Goal: Contribute content: Contribute content

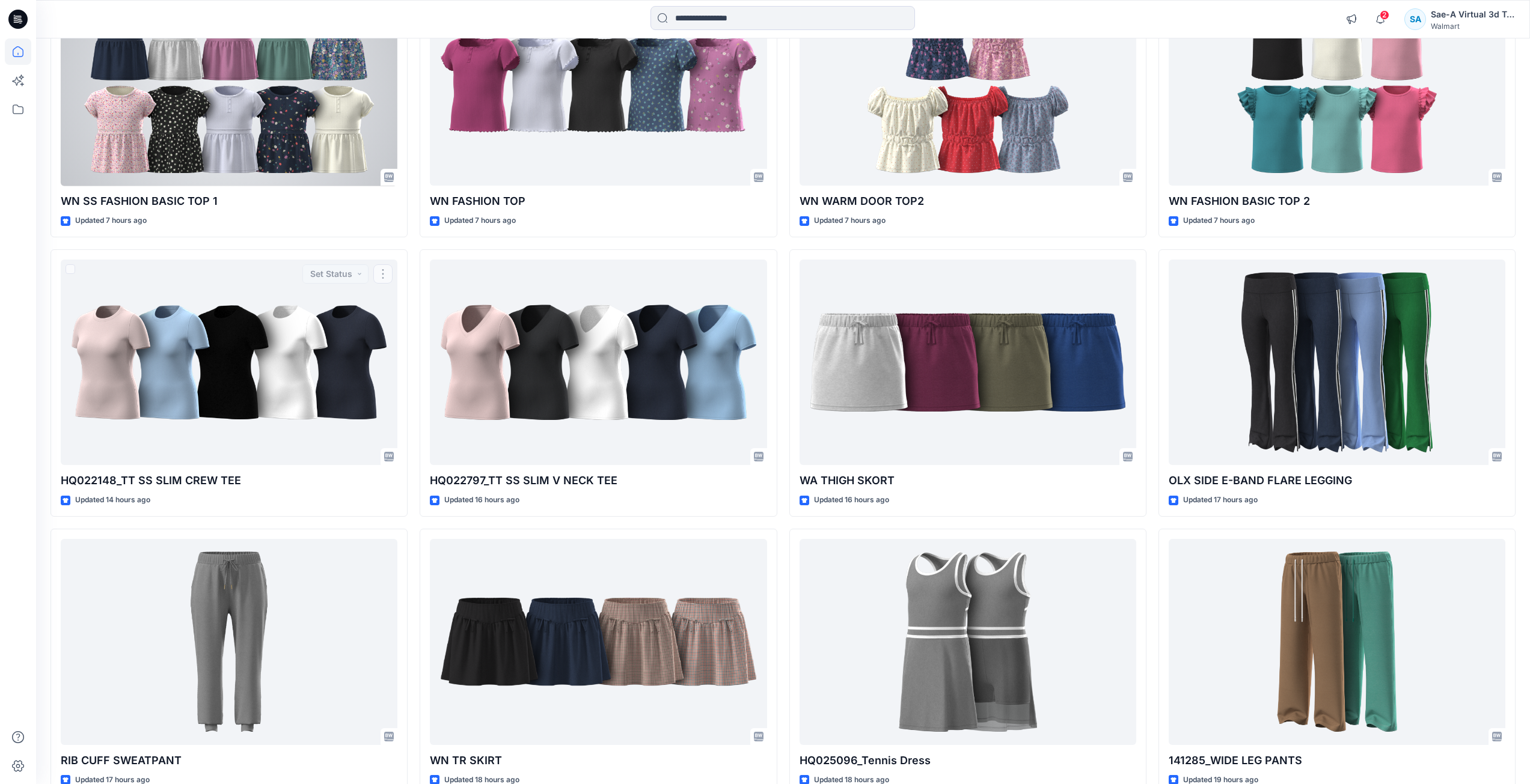
scroll to position [86, 0]
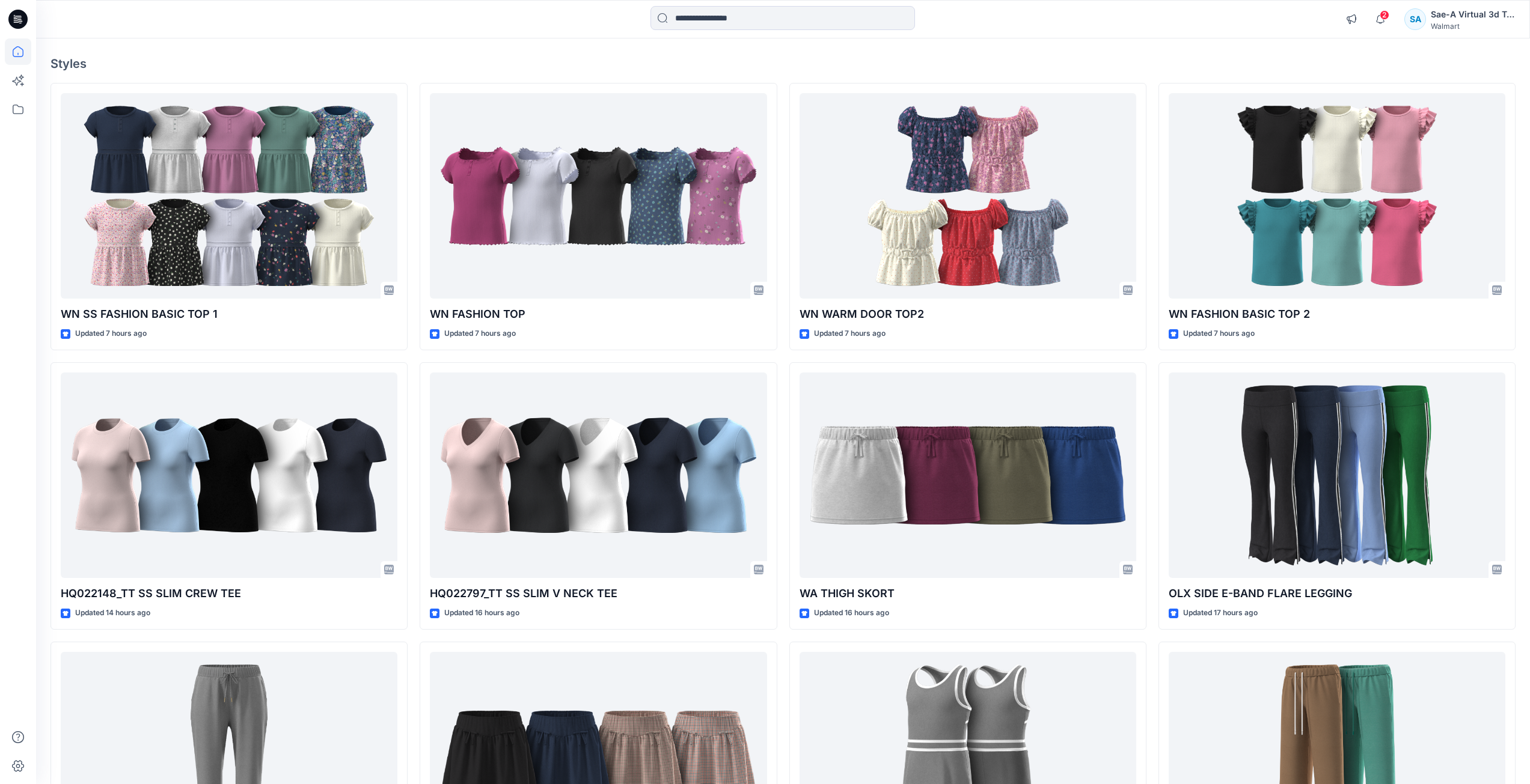
click at [25, 17] on icon at bounding box center [18, 20] width 20 height 20
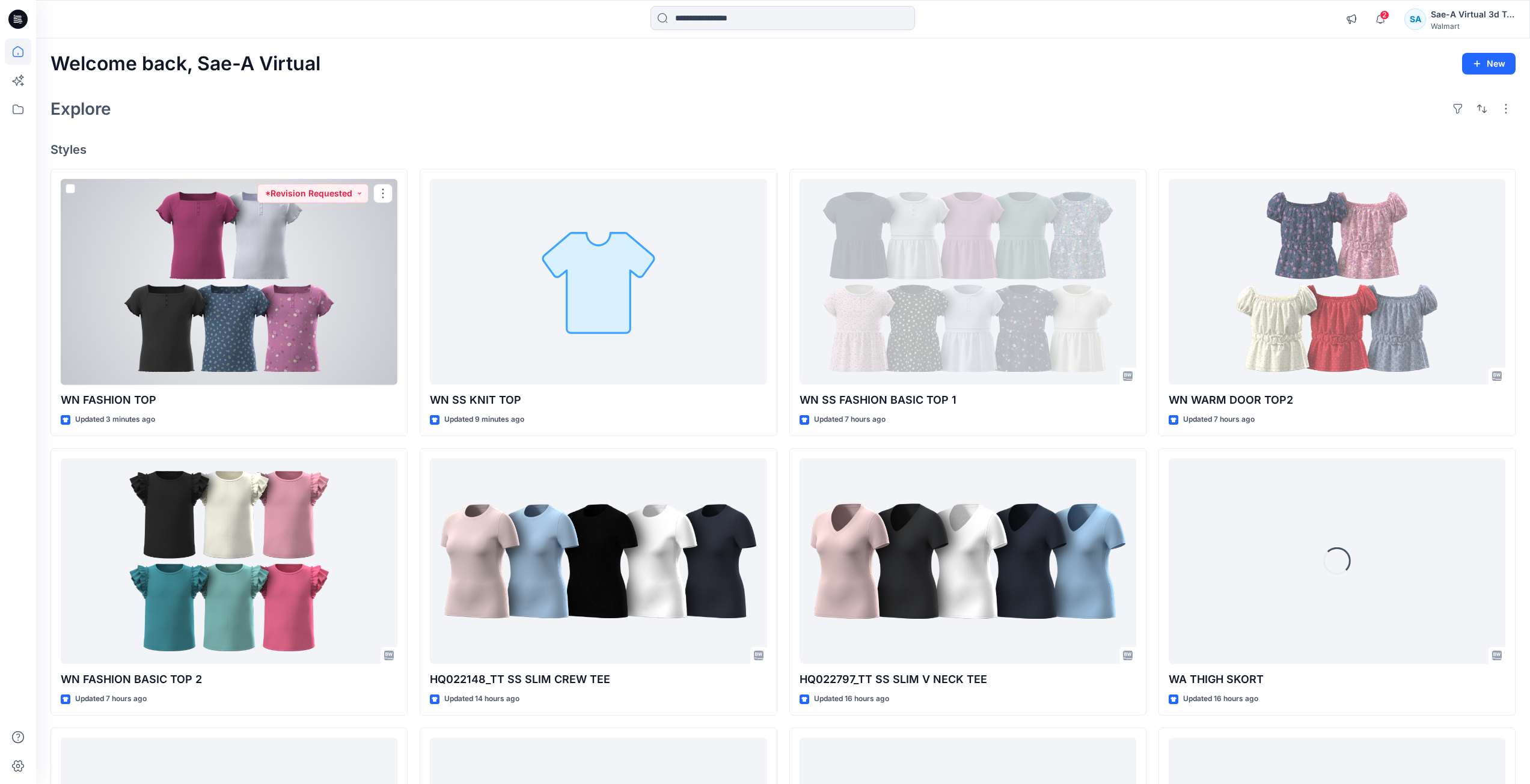
drag, startPoint x: 251, startPoint y: 333, endPoint x: 224, endPoint y: 330, distance: 27.2
click at [251, 333] on div at bounding box center [229, 282] width 336 height 206
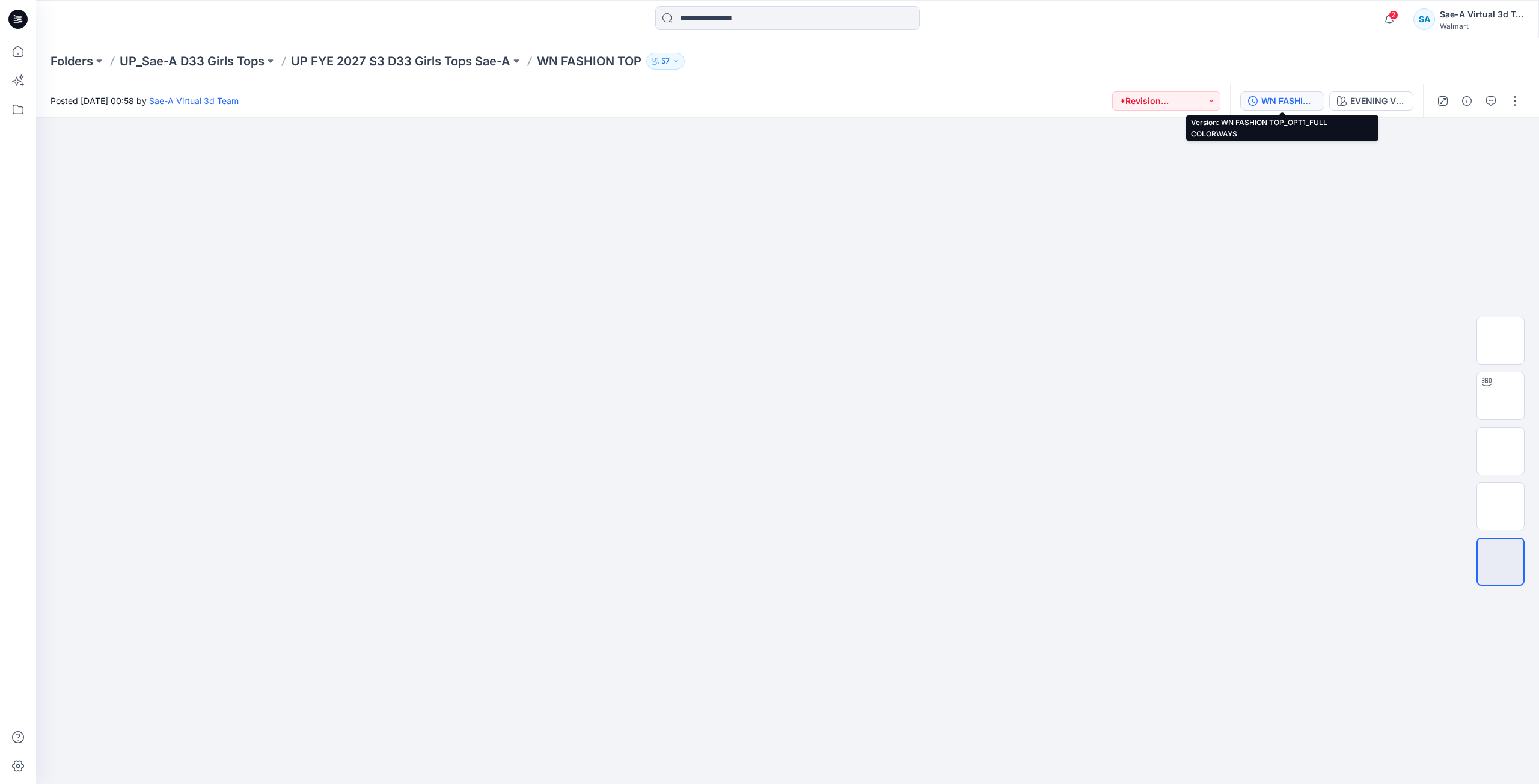
click at [1295, 96] on div "WN FASHION TOP_OPT1_FULL COLORWAYS" at bounding box center [1289, 101] width 56 height 14
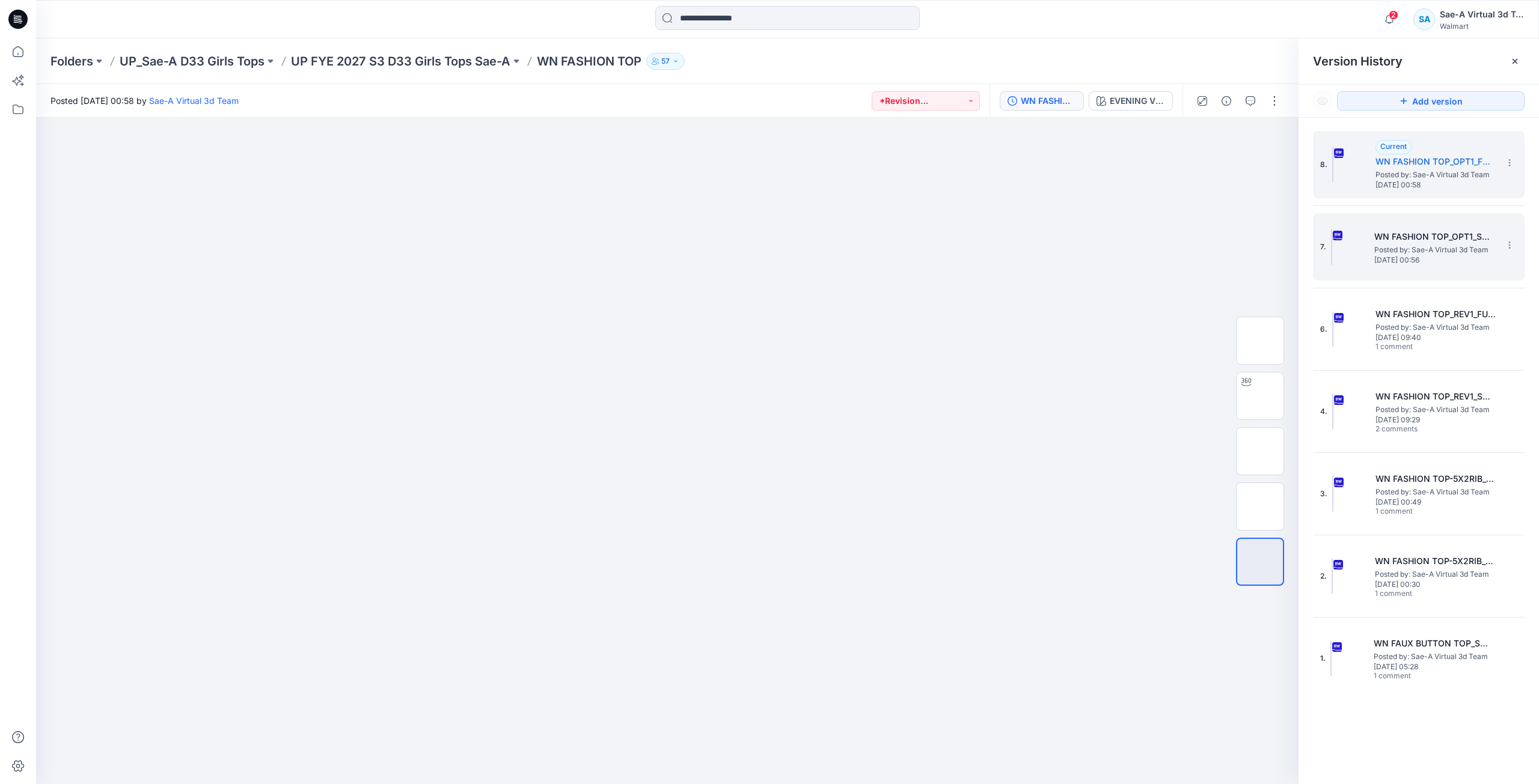
click at [1438, 259] on span "Friday, September 26, 2025 00:56" at bounding box center [1434, 260] width 120 height 8
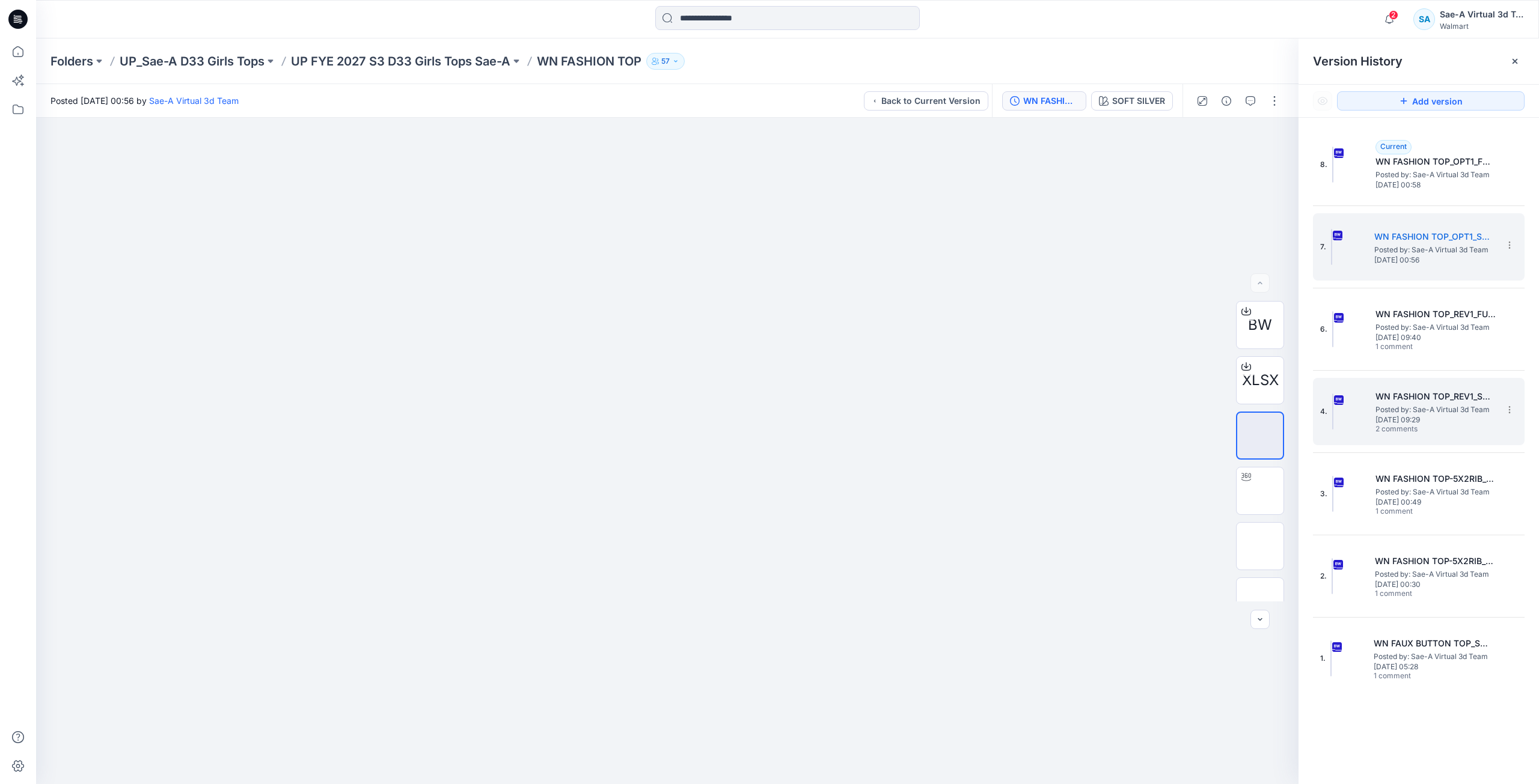
click at [1464, 422] on span "Thursday, September 25, 2025 09:29" at bounding box center [1435, 420] width 120 height 8
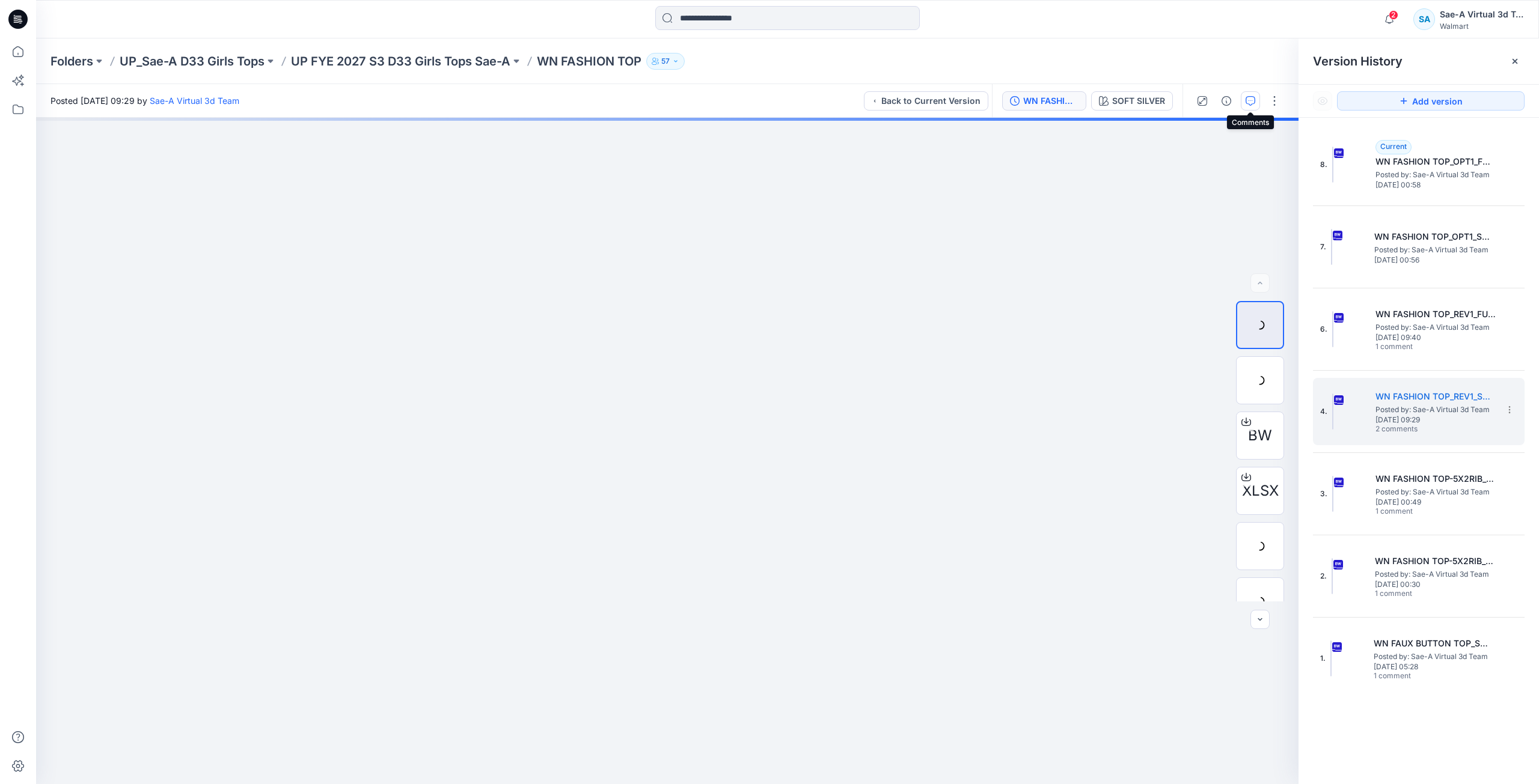
click at [1254, 101] on icon "button" at bounding box center [1250, 101] width 10 height 10
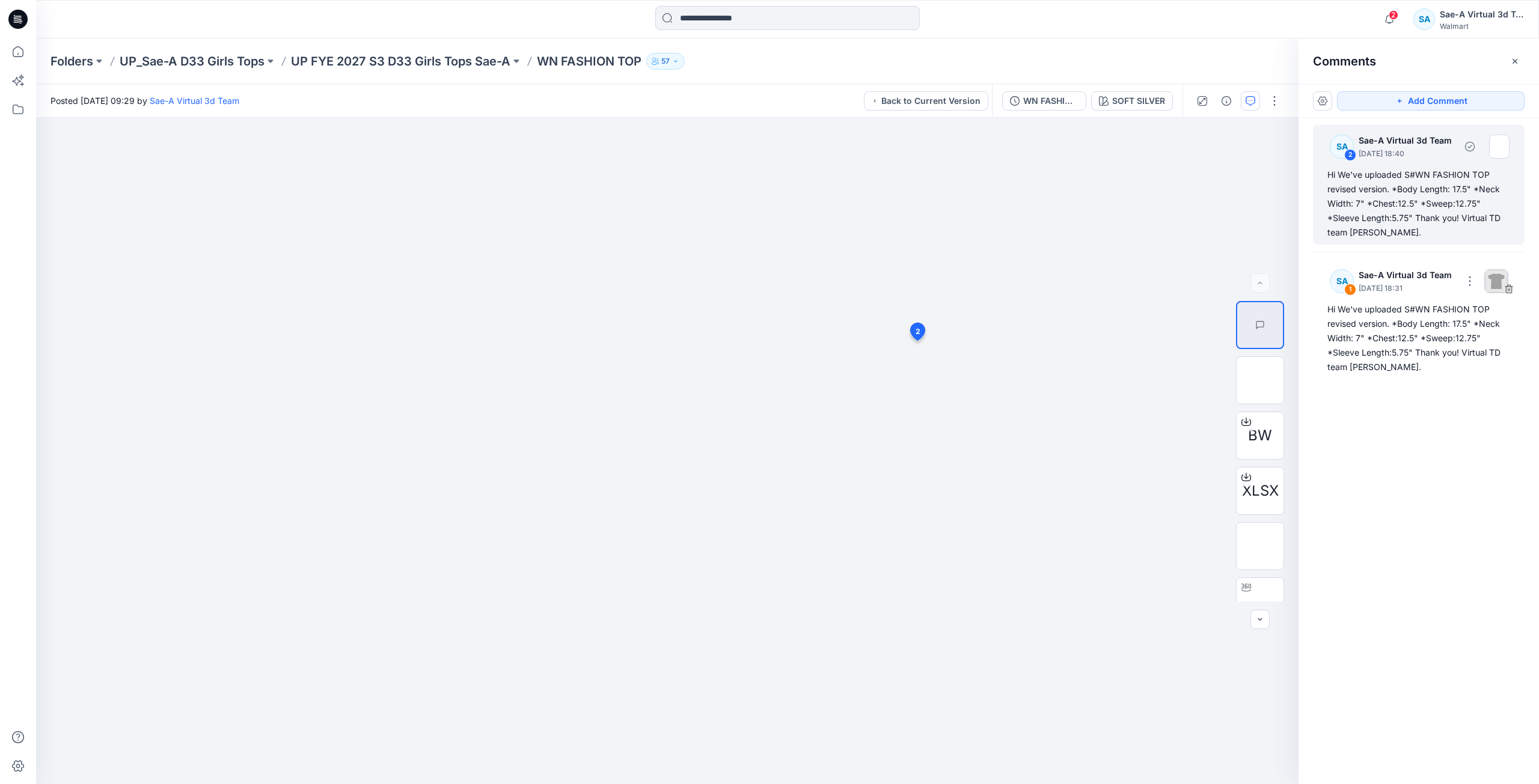
click at [1392, 212] on div "Hi We've uploaded S#WN FASHION TOP revised version. *Body Length: 17.5" *Neck W…" at bounding box center [1418, 204] width 183 height 72
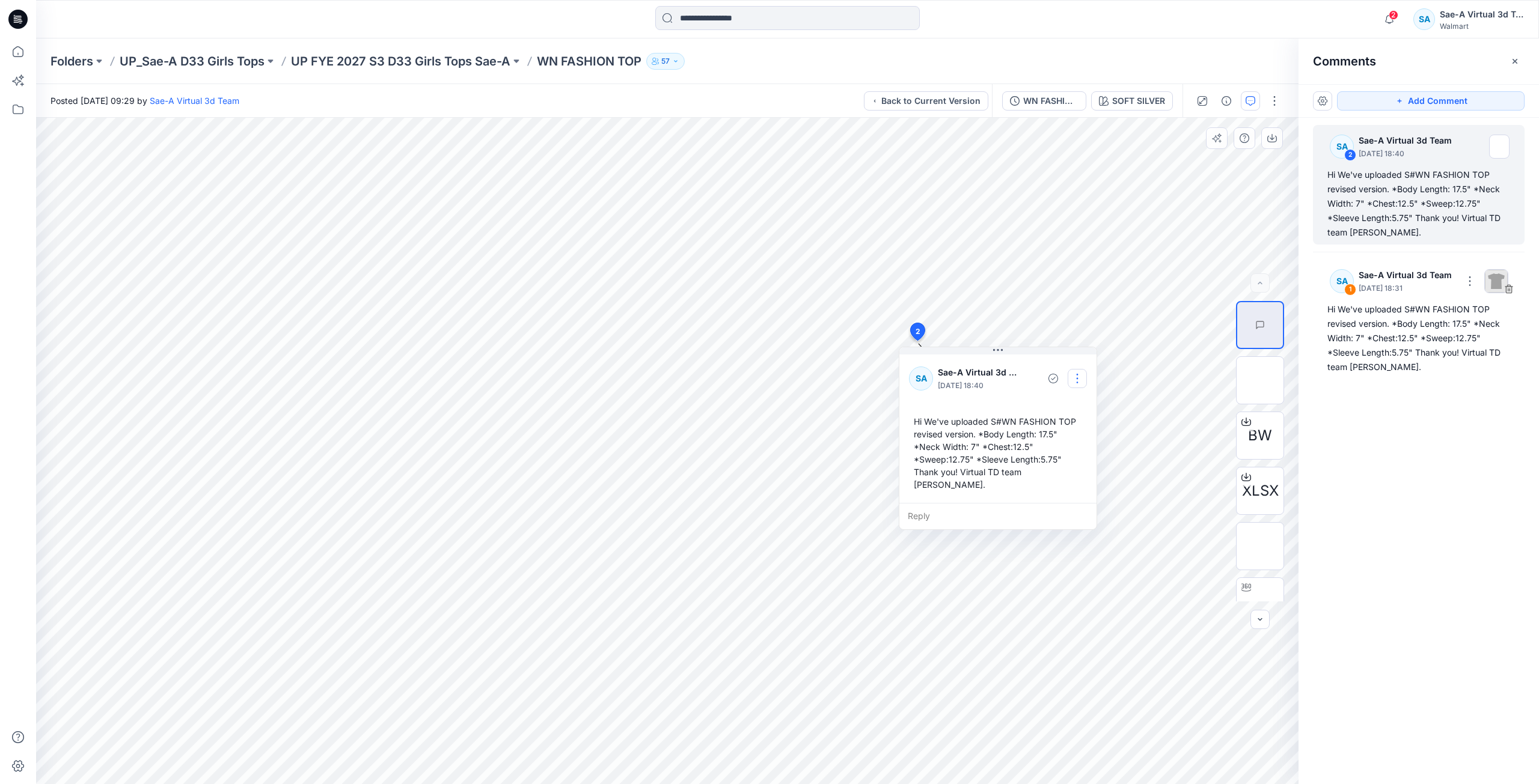
click at [1077, 378] on button "button" at bounding box center [1077, 378] width 20 height 20
click at [1072, 408] on p "Edit comment" at bounding box center [1080, 406] width 54 height 13
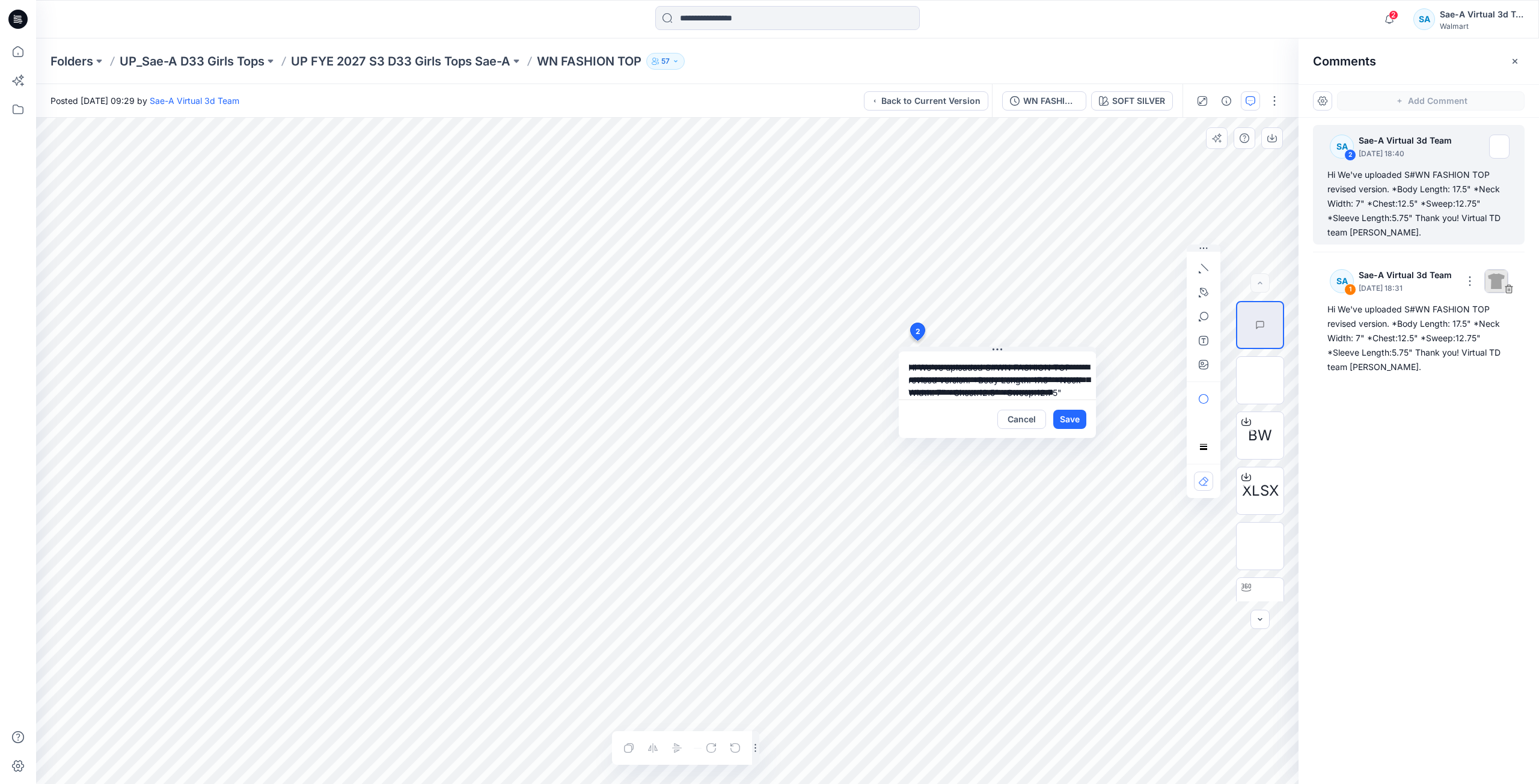
scroll to position [35, 0]
click at [1021, 417] on button "Cancel" at bounding box center [1021, 420] width 49 height 20
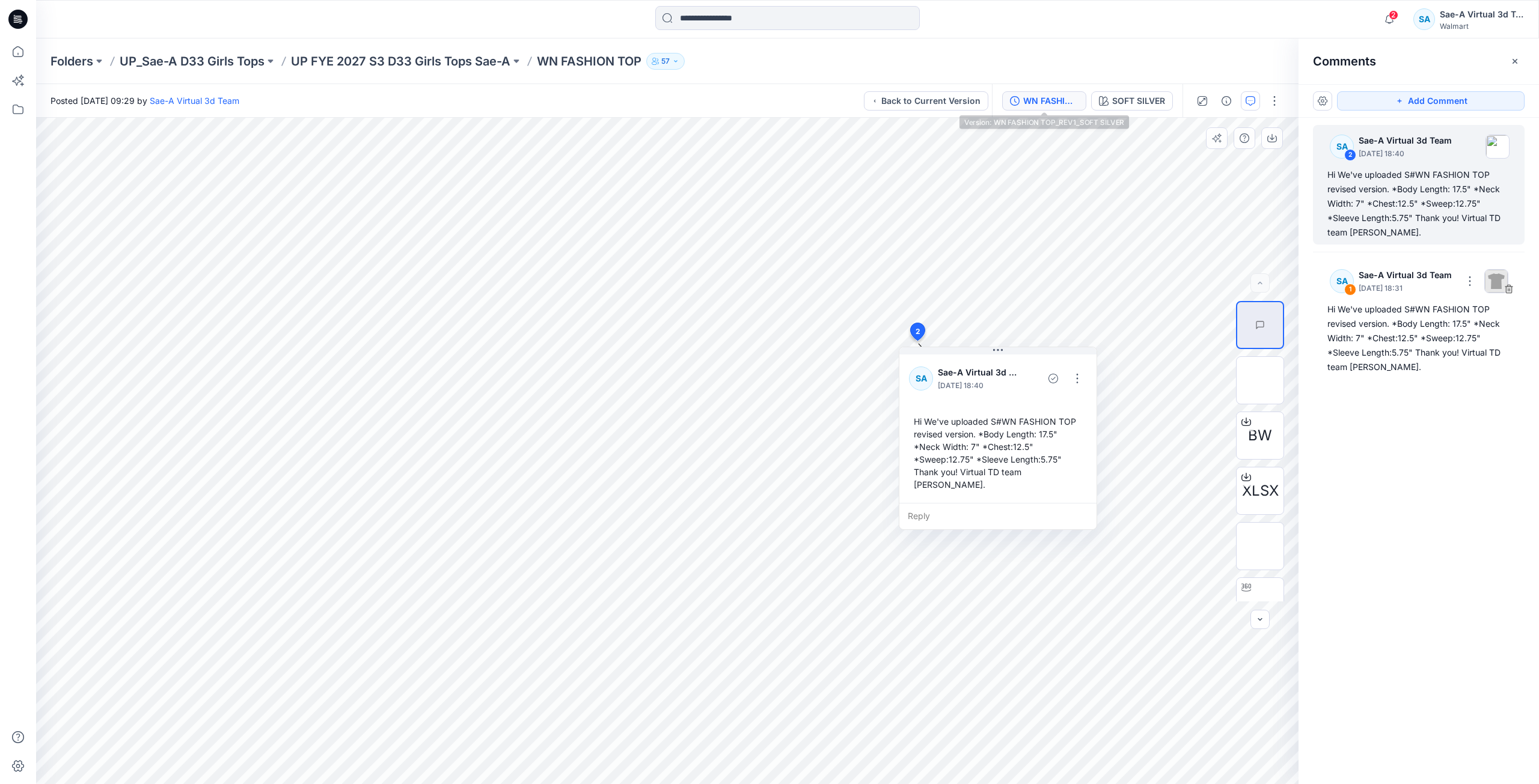
click at [1052, 101] on div "WN FASHION TOP_REV1_SOFT SILVER" at bounding box center [1051, 101] width 56 height 14
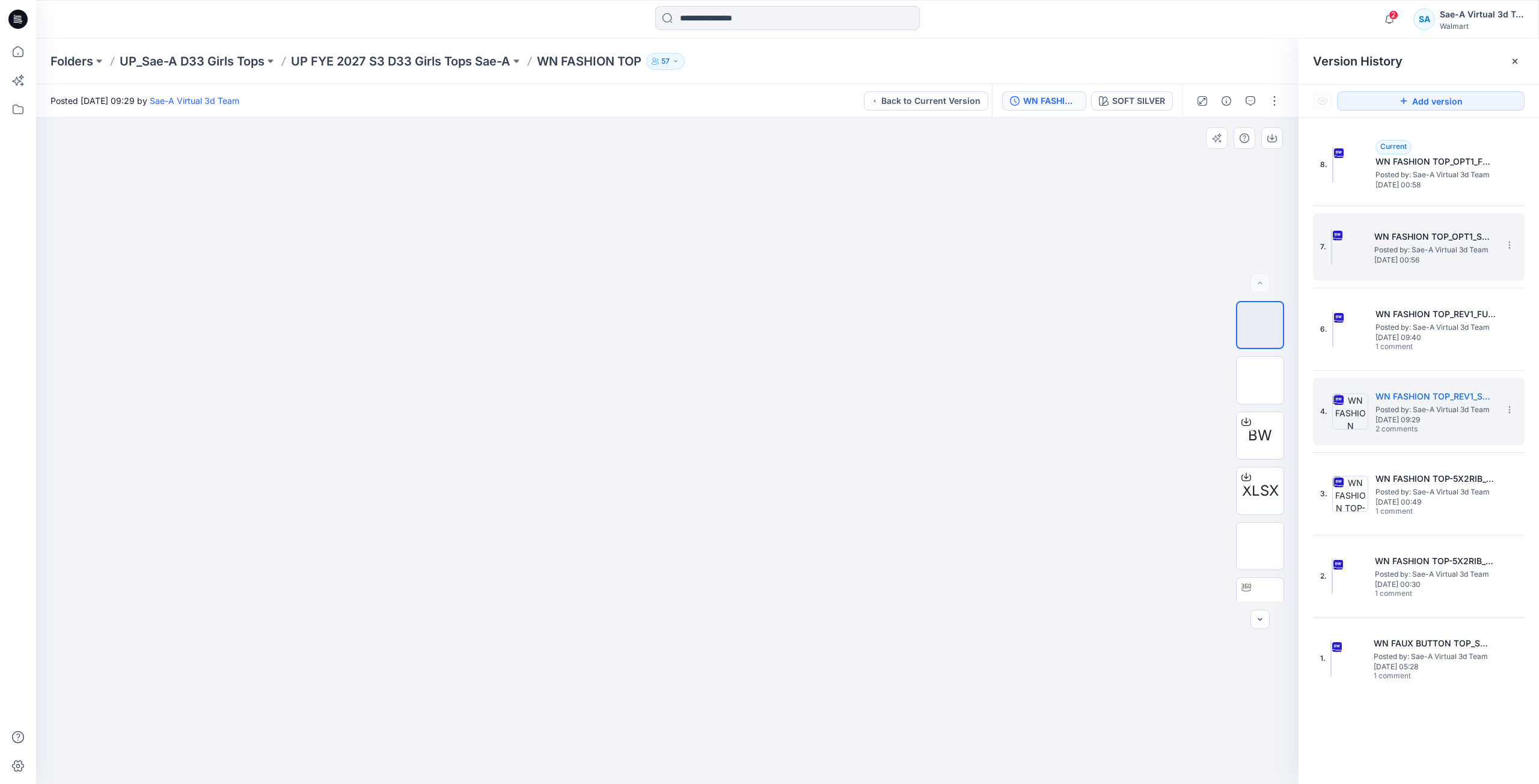
click at [1447, 261] on span "Friday, September 26, 2025 00:56" at bounding box center [1434, 260] width 120 height 8
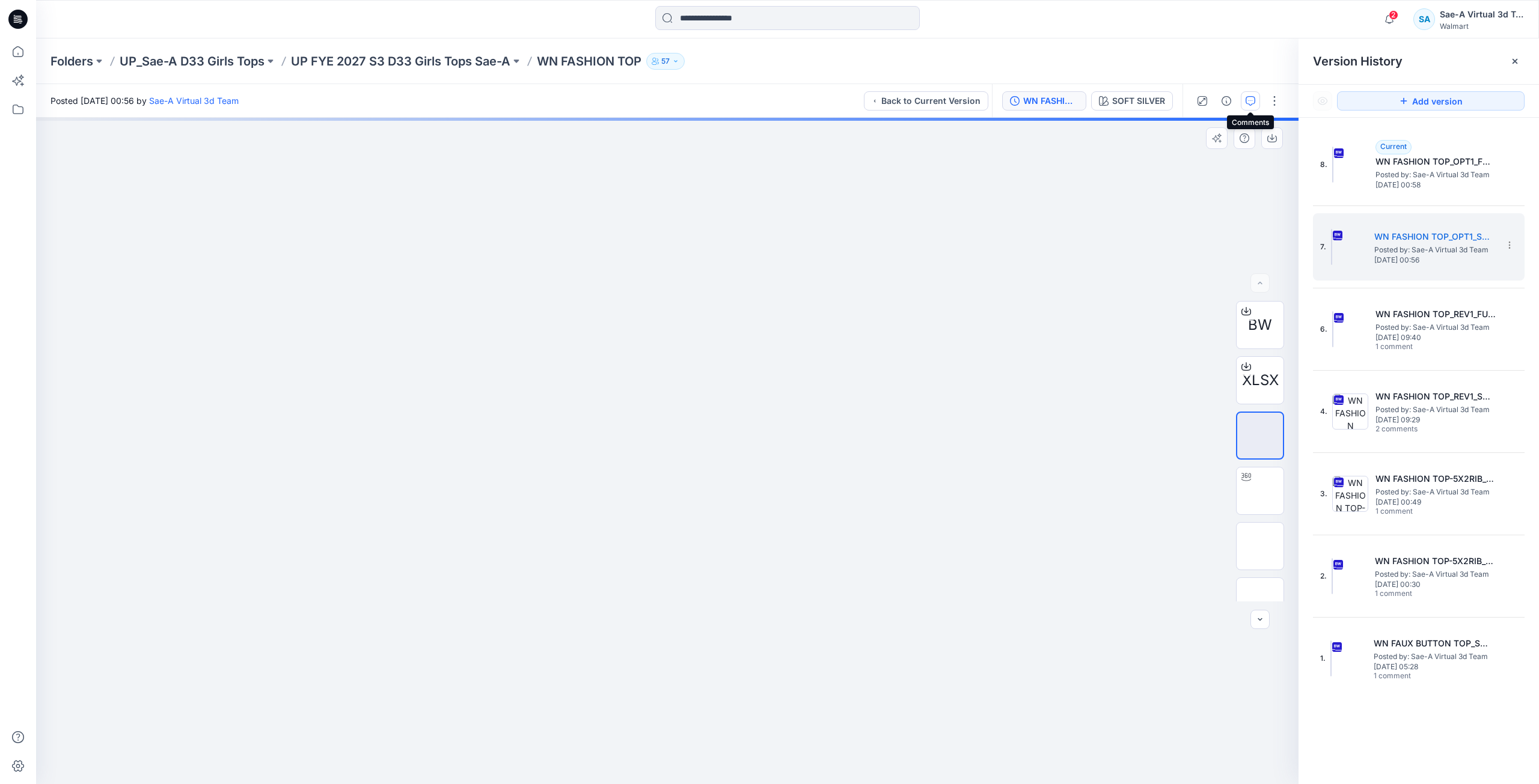
click at [1252, 104] on icon "button" at bounding box center [1250, 101] width 10 height 10
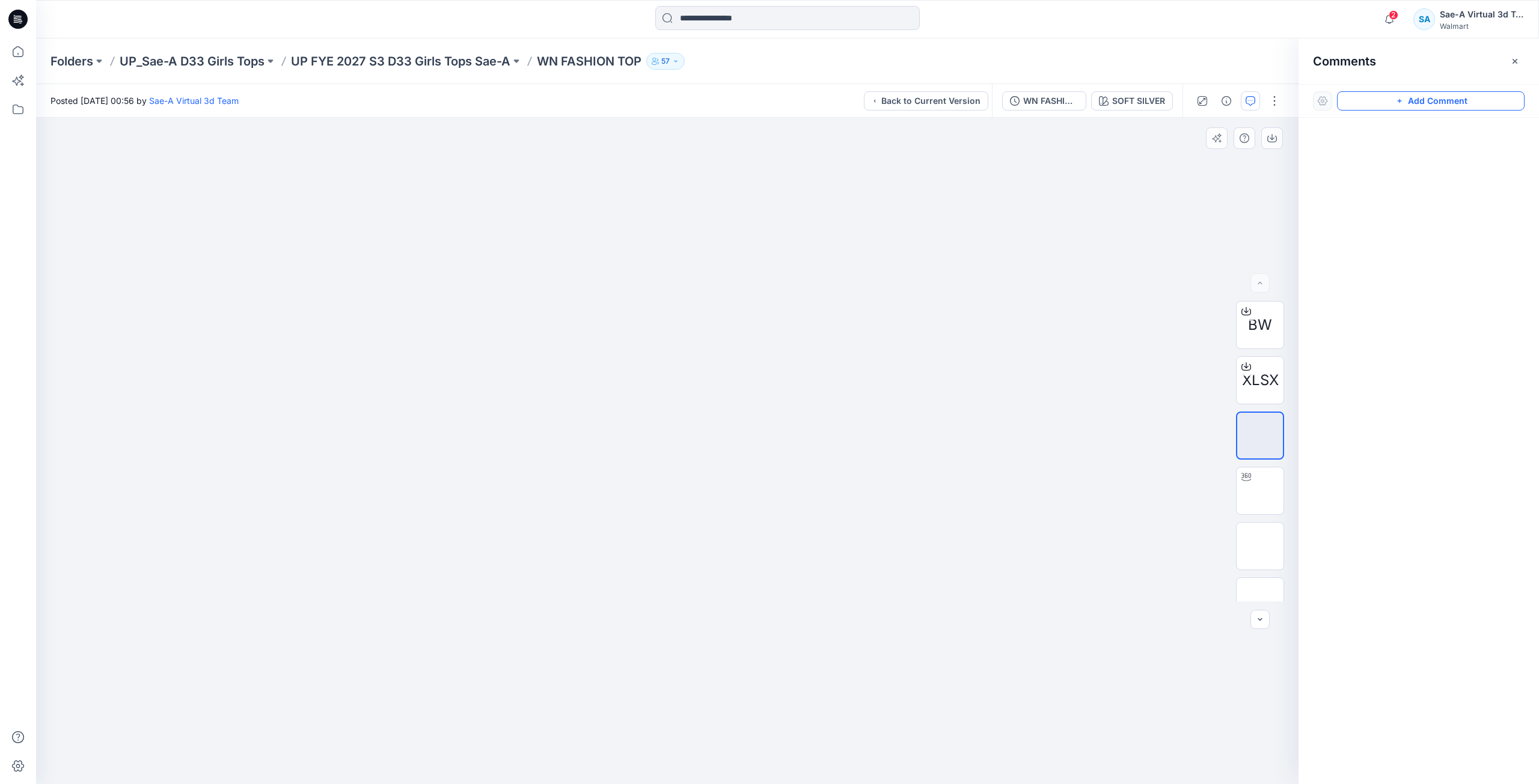
click at [1461, 98] on button "Add Comment" at bounding box center [1431, 101] width 188 height 20
click at [840, 206] on div "1 Cancel Post Layer 1" at bounding box center [667, 451] width 1262 height 666
click at [997, 230] on textarea "**********" at bounding box center [921, 240] width 197 height 48
drag, startPoint x: 859, startPoint y: 242, endPoint x: 863, endPoint y: 247, distance: 6.4
click at [859, 242] on textarea "**********" at bounding box center [921, 240] width 197 height 48
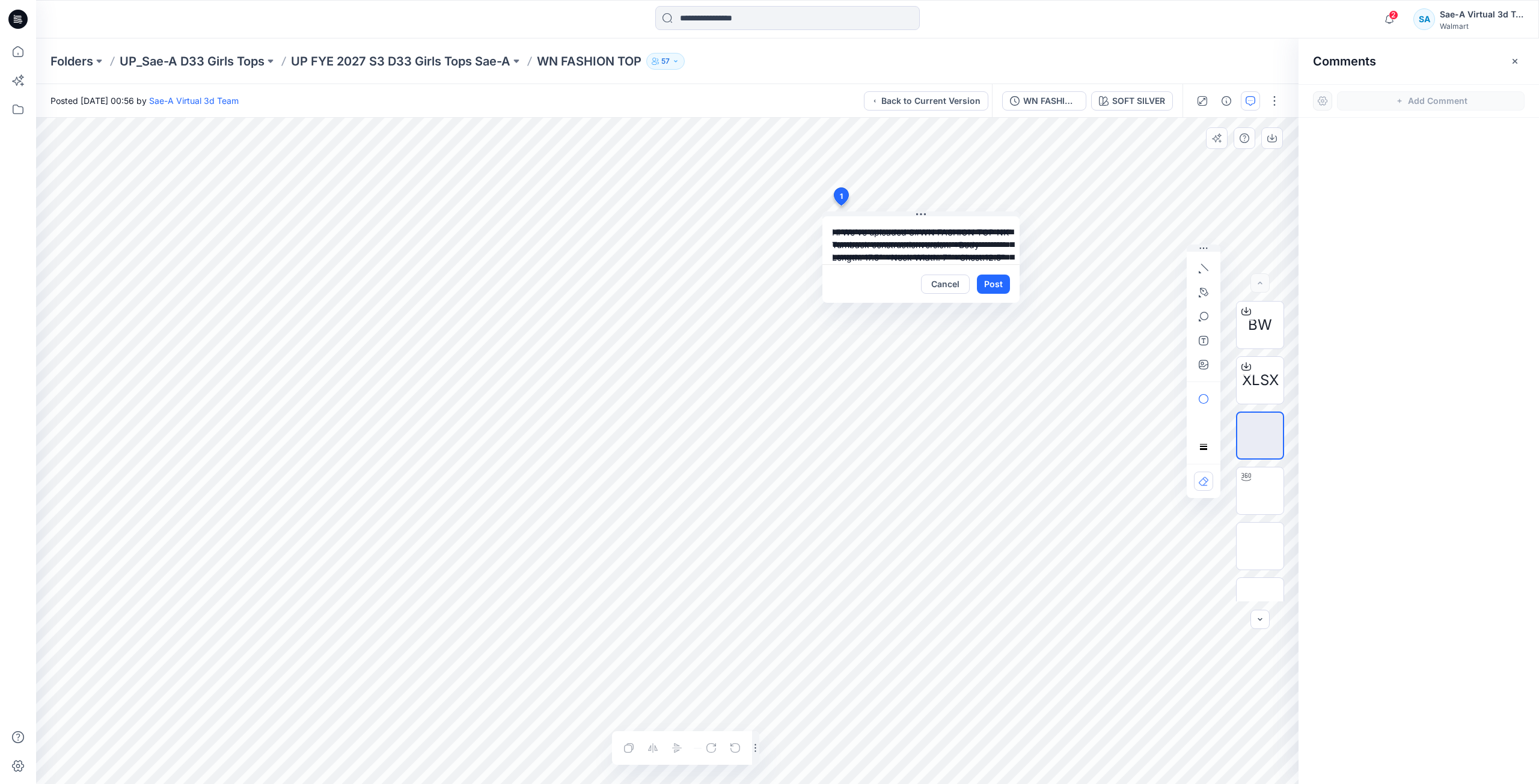
click at [849, 240] on textarea "**********" at bounding box center [921, 240] width 197 height 48
type textarea "**********"
click at [1000, 291] on button "Post" at bounding box center [993, 285] width 33 height 20
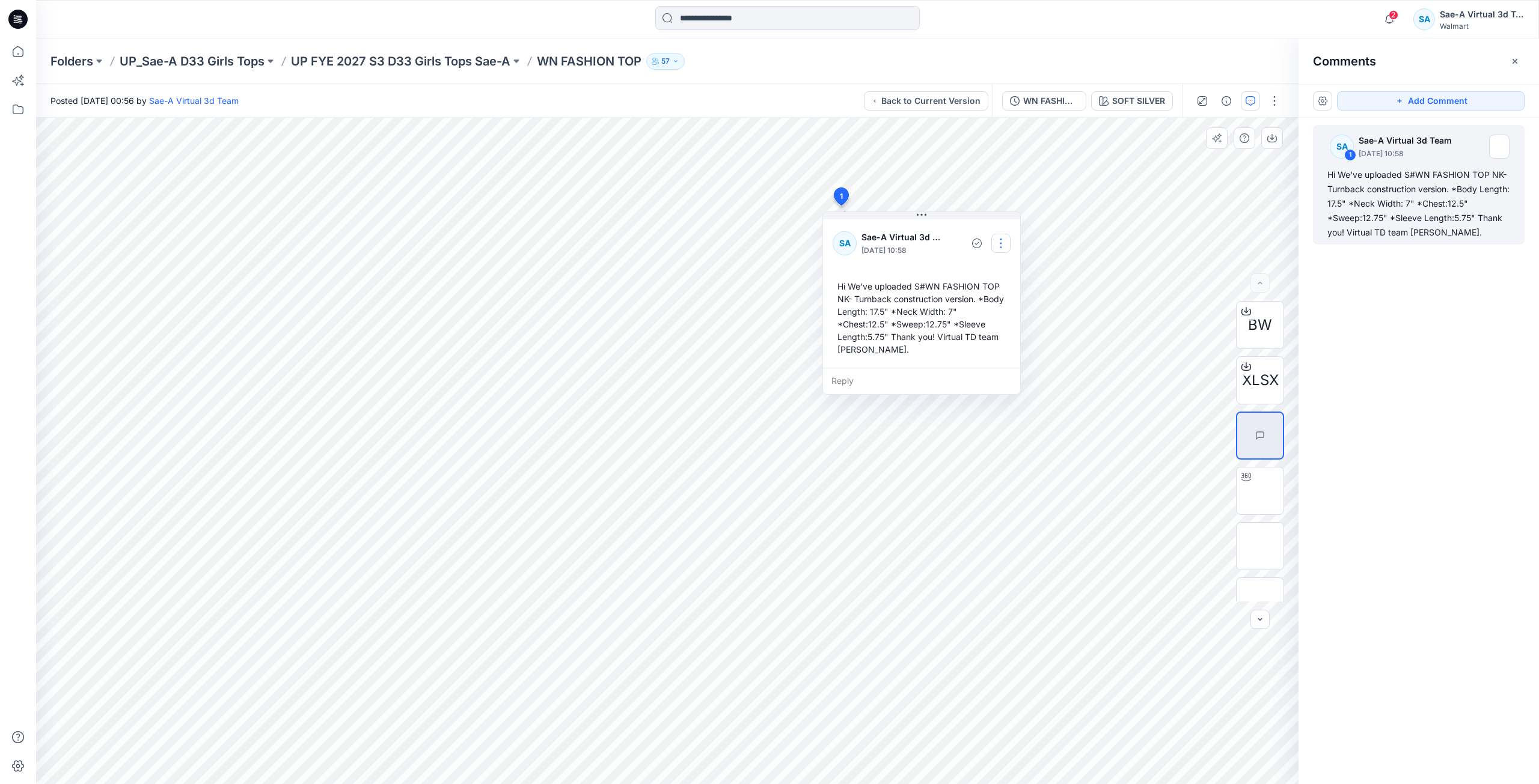
click at [991, 243] on button "button" at bounding box center [1001, 243] width 20 height 20
click at [999, 275] on p "Edit comment" at bounding box center [1003, 271] width 54 height 13
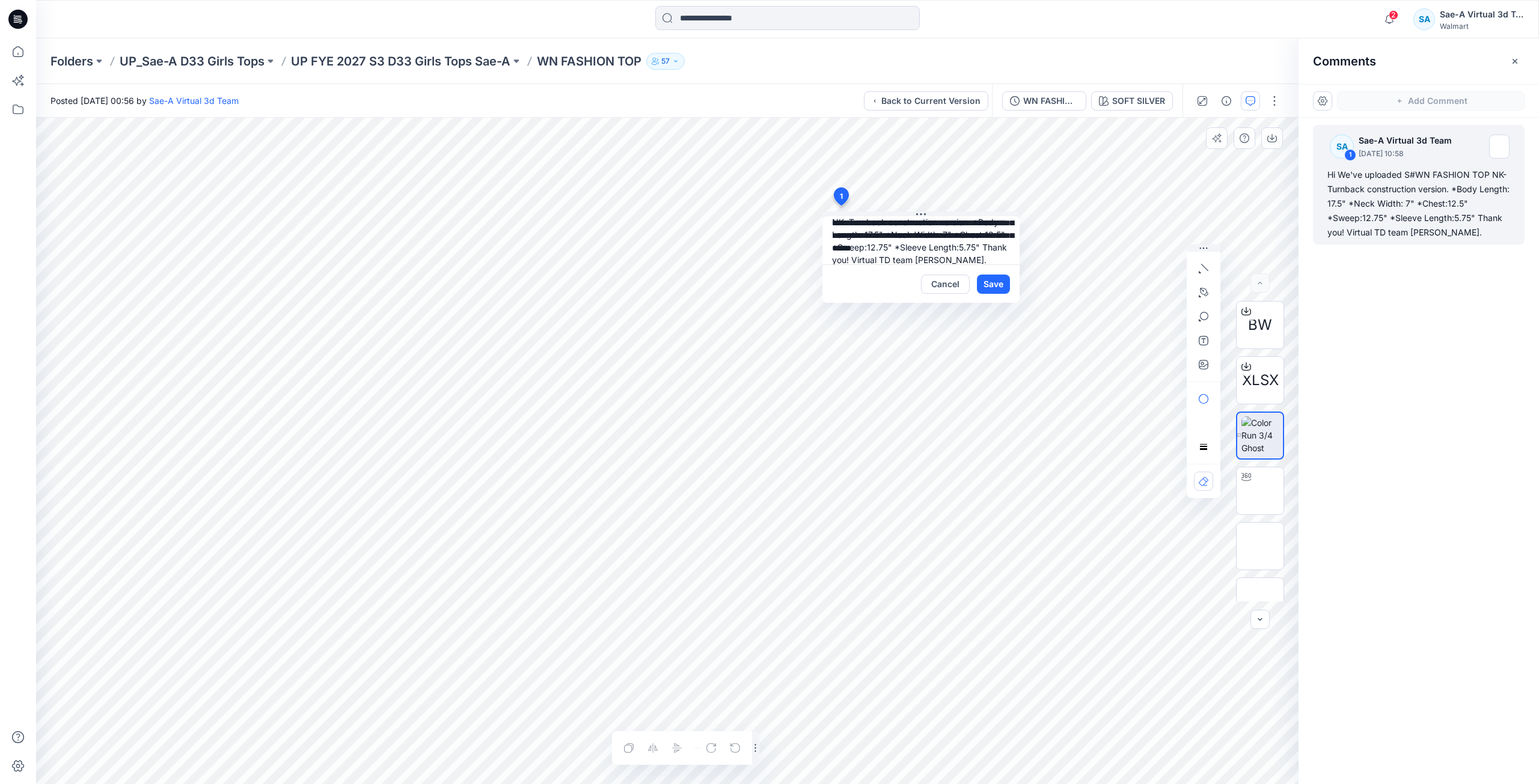
scroll to position [0, 0]
click at [976, 258] on textarea "**********" at bounding box center [921, 240] width 197 height 48
type textarea "**********"
click at [981, 289] on button "Save" at bounding box center [993, 285] width 33 height 20
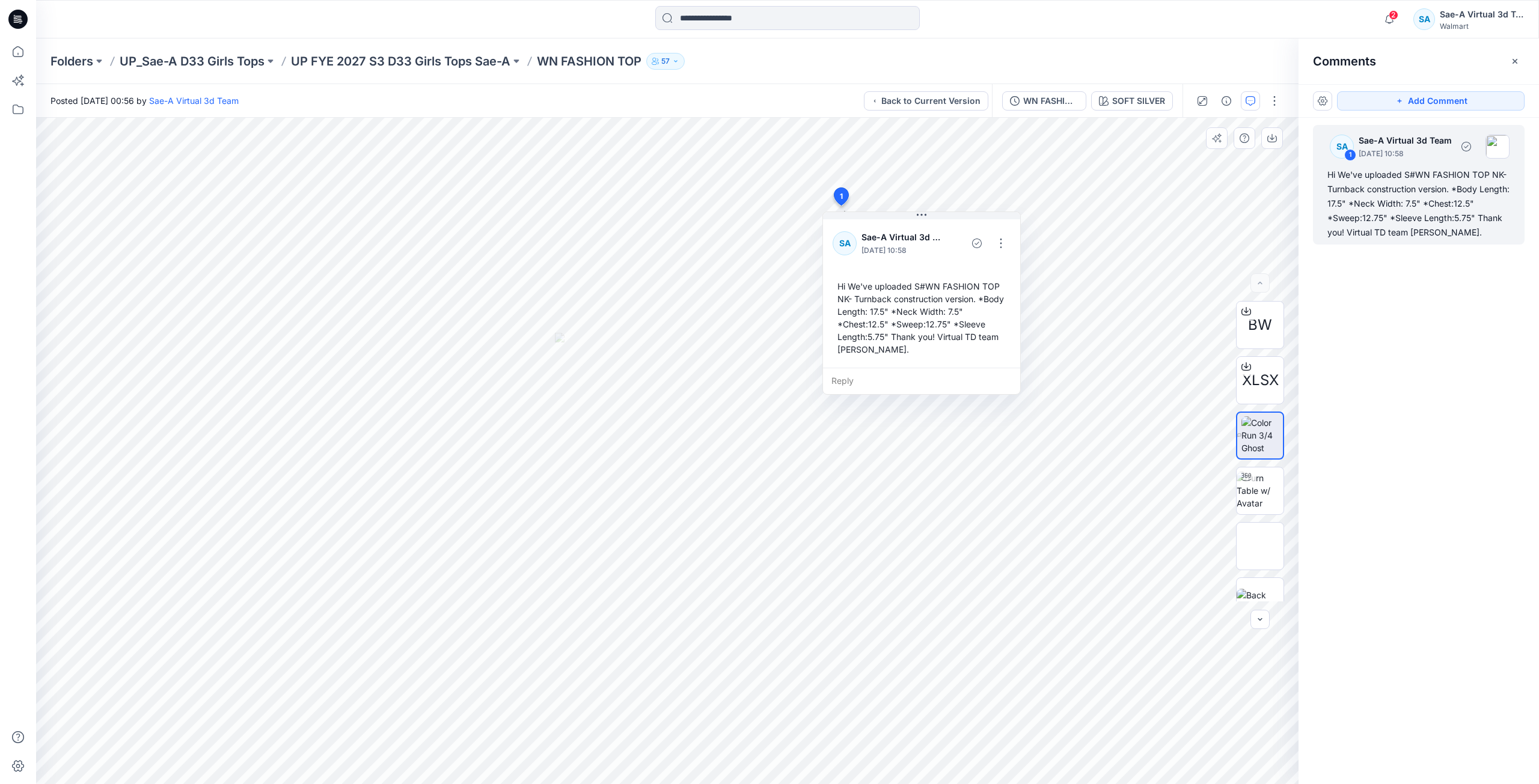
click at [1445, 213] on div "Hi We've uploaded S#WN FASHION TOP NK- Turnback construction version. *Body Len…" at bounding box center [1418, 204] width 183 height 72
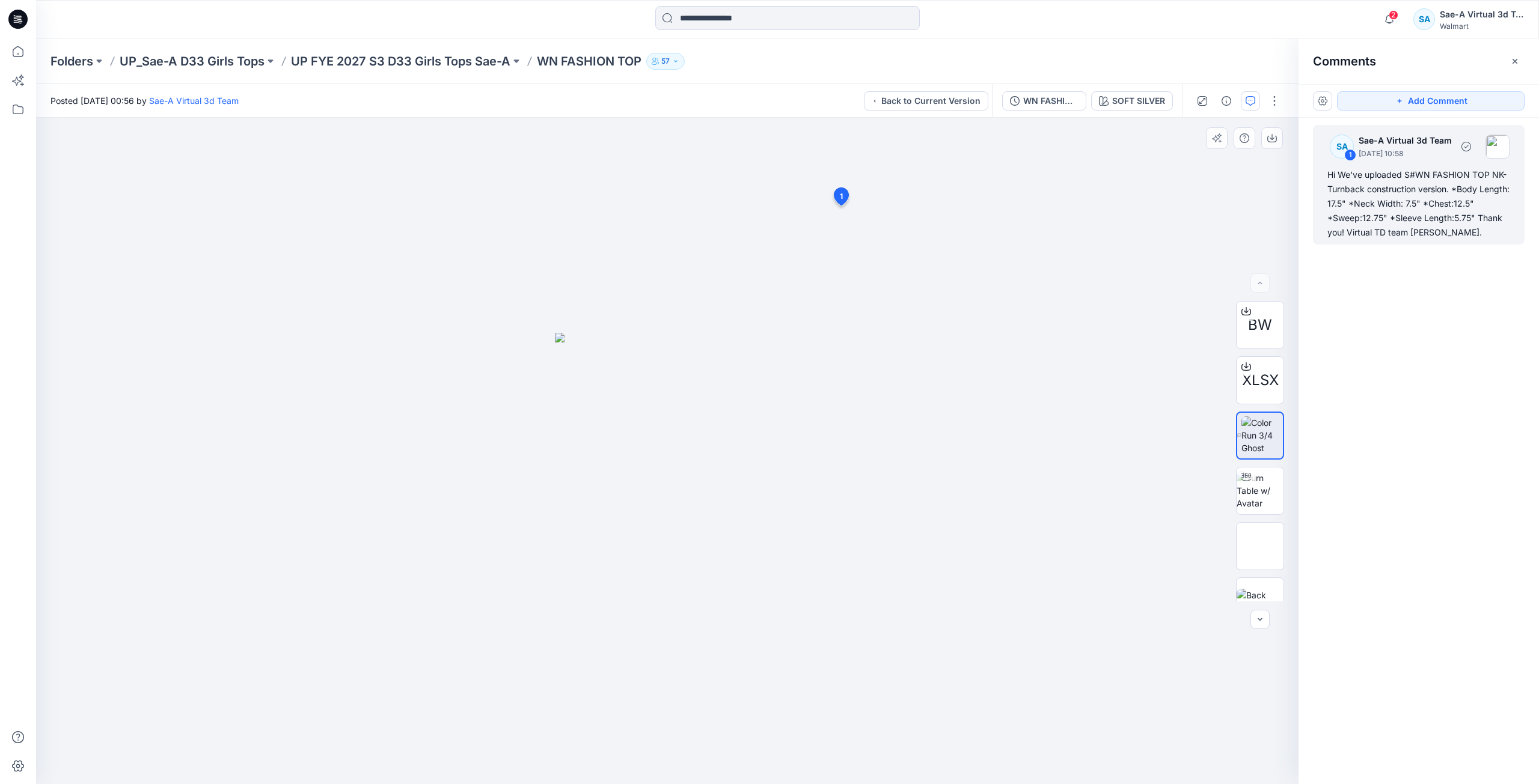
click at [1398, 213] on div "Hi We've uploaded S#WN FASHION TOP NK- Turnback construction version. *Body Len…" at bounding box center [1418, 204] width 183 height 72
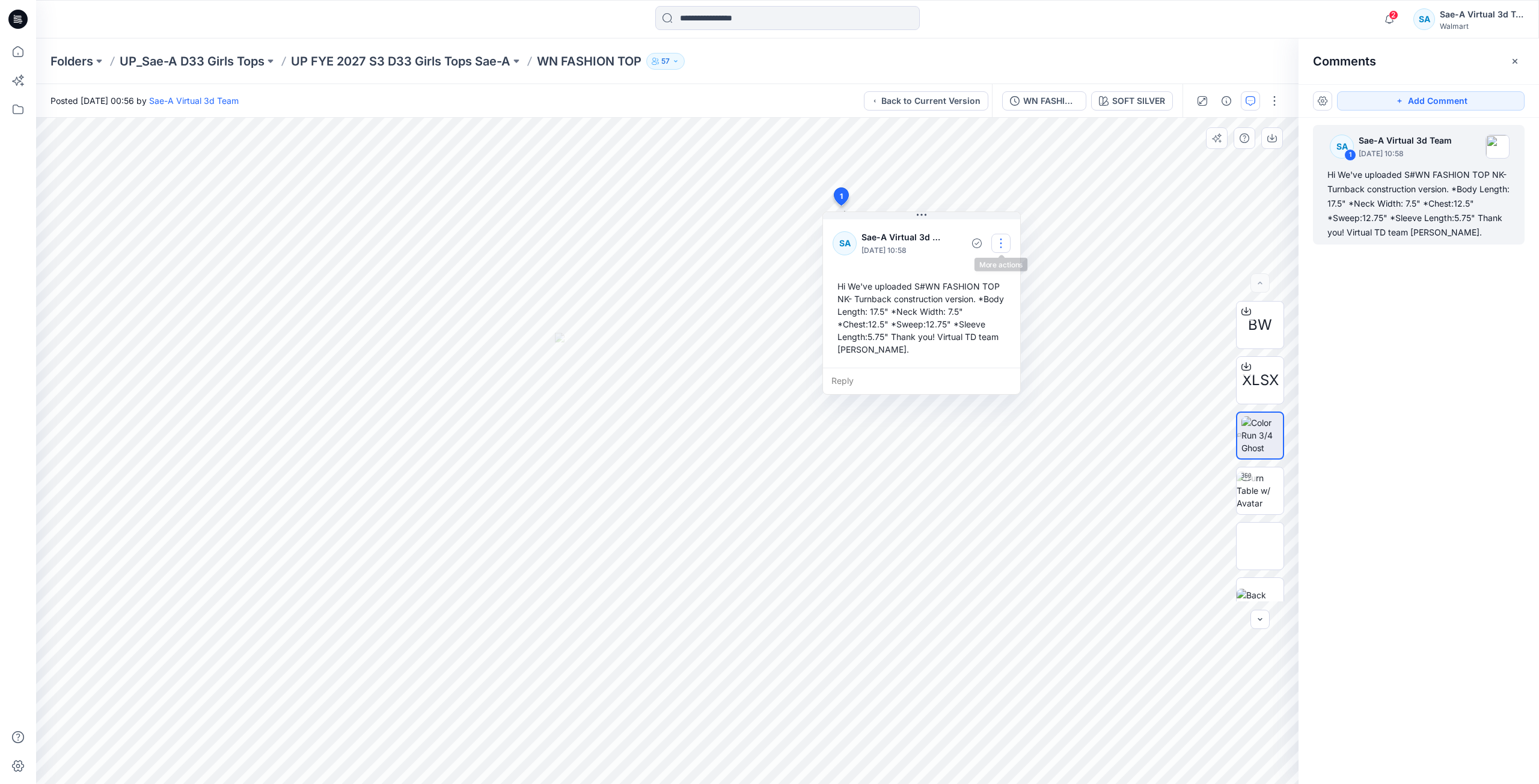
click at [1006, 249] on button "button" at bounding box center [1001, 243] width 20 height 20
click at [1010, 266] on p "Edit comment" at bounding box center [1003, 271] width 54 height 13
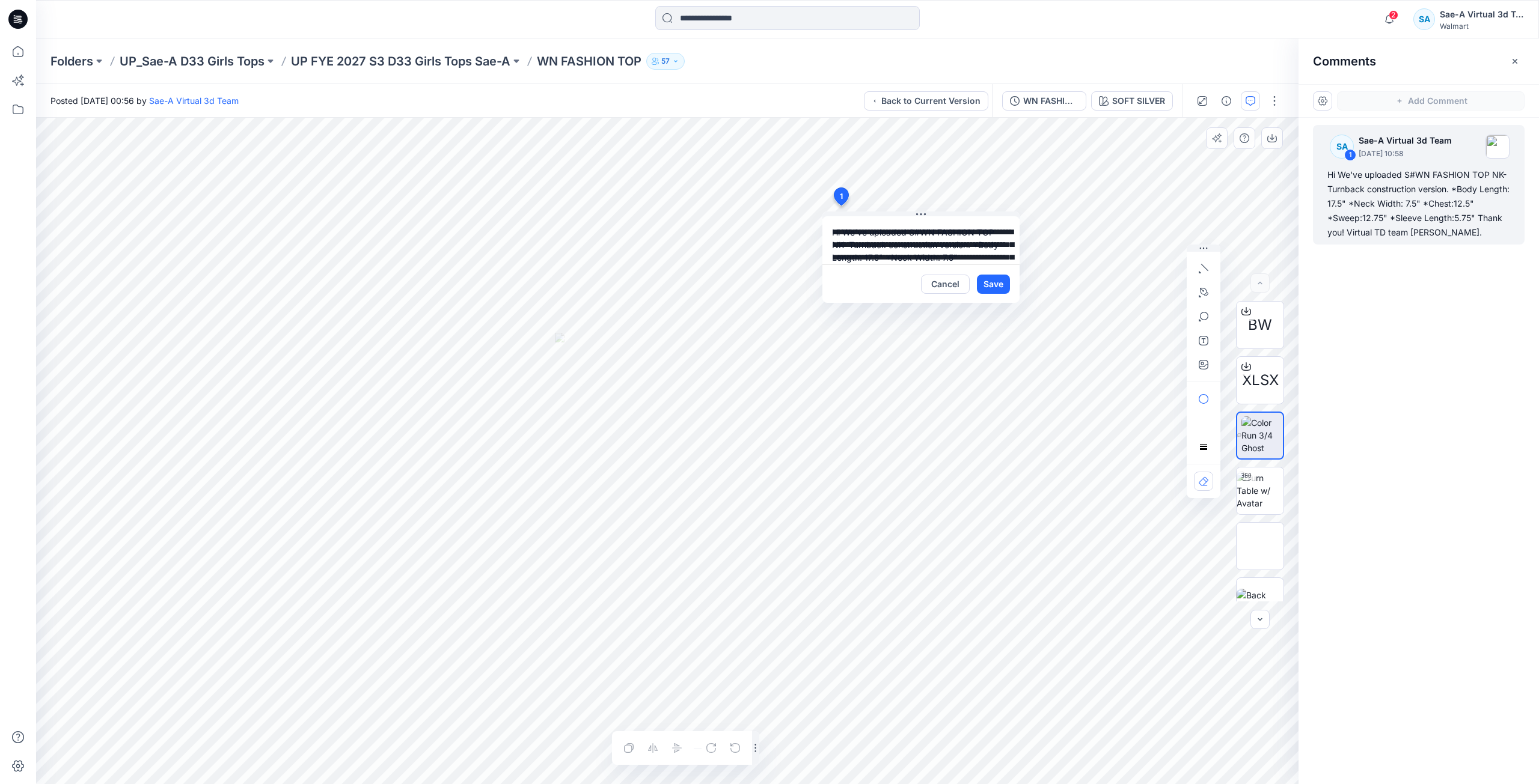
click at [973, 255] on textarea "**********" at bounding box center [921, 240] width 197 height 48
type textarea "**********"
click at [994, 283] on button "Save" at bounding box center [993, 285] width 33 height 20
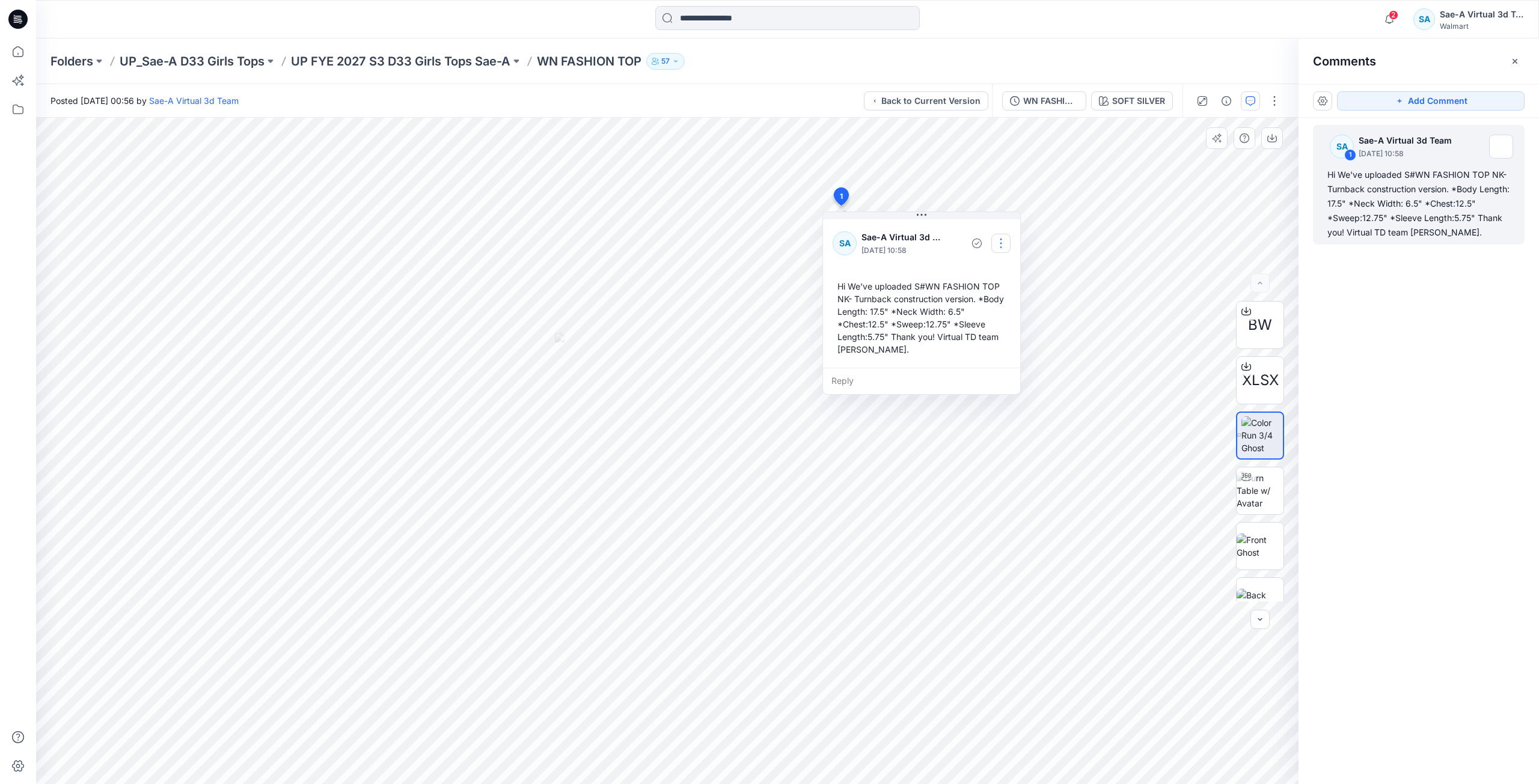
click at [1001, 247] on button "button" at bounding box center [1001, 243] width 20 height 20
click at [980, 270] on p "Edit comment" at bounding box center [1003, 271] width 54 height 13
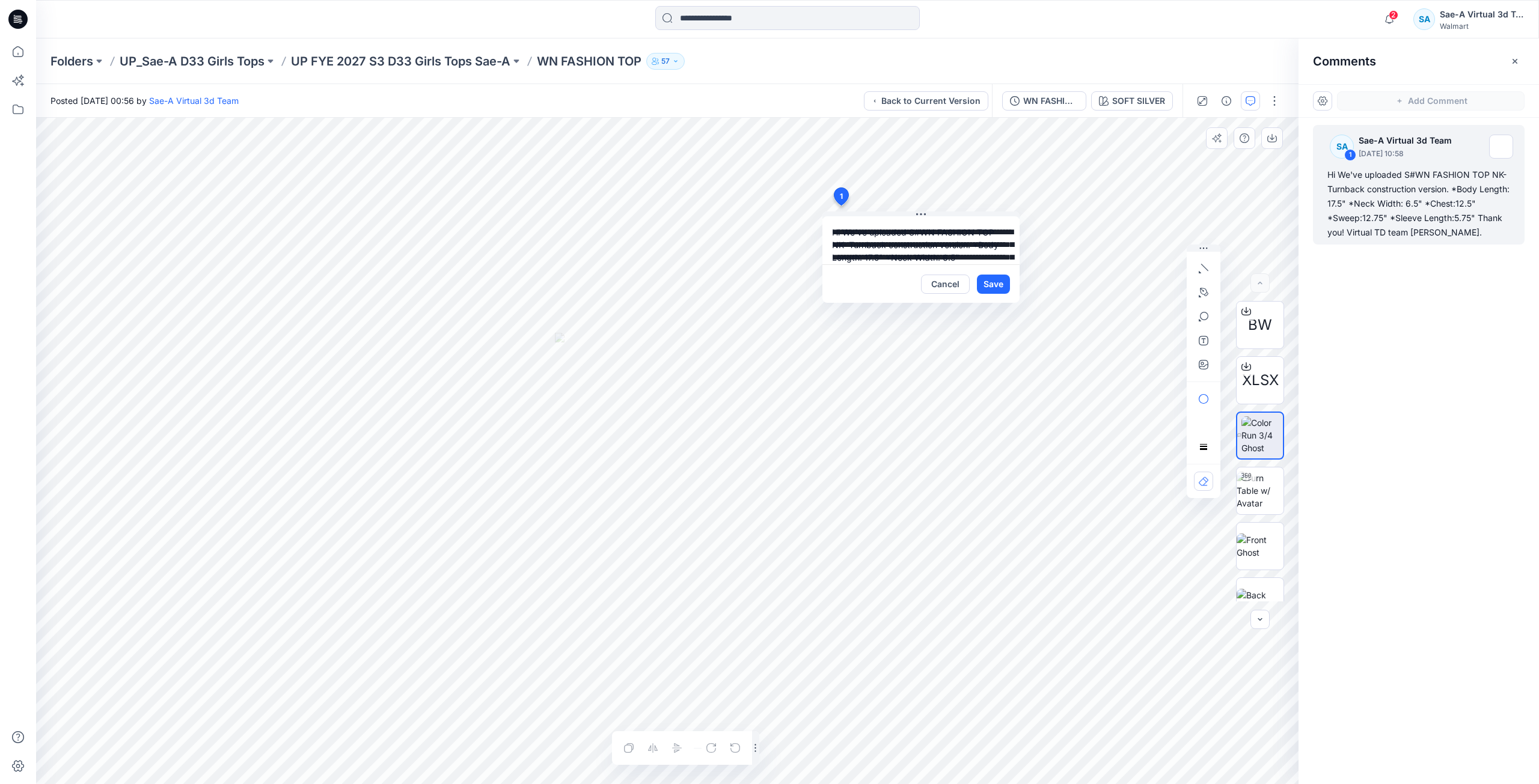
scroll to position [47, 0]
click at [1055, 98] on div "WN FASHION TOP_OPT1_SOFT SILVER" at bounding box center [1051, 101] width 56 height 14
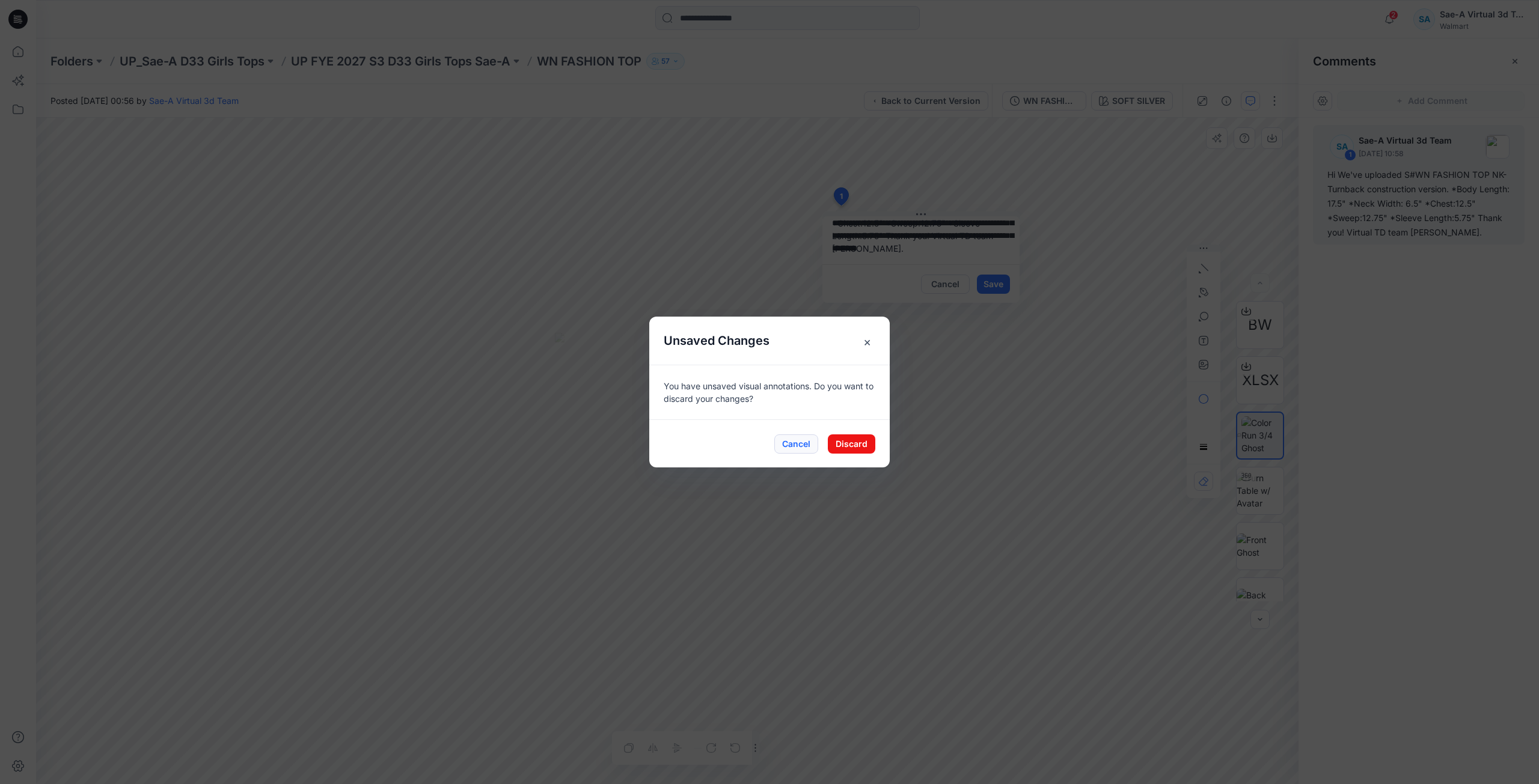
click at [805, 447] on button "Cancel" at bounding box center [796, 445] width 44 height 20
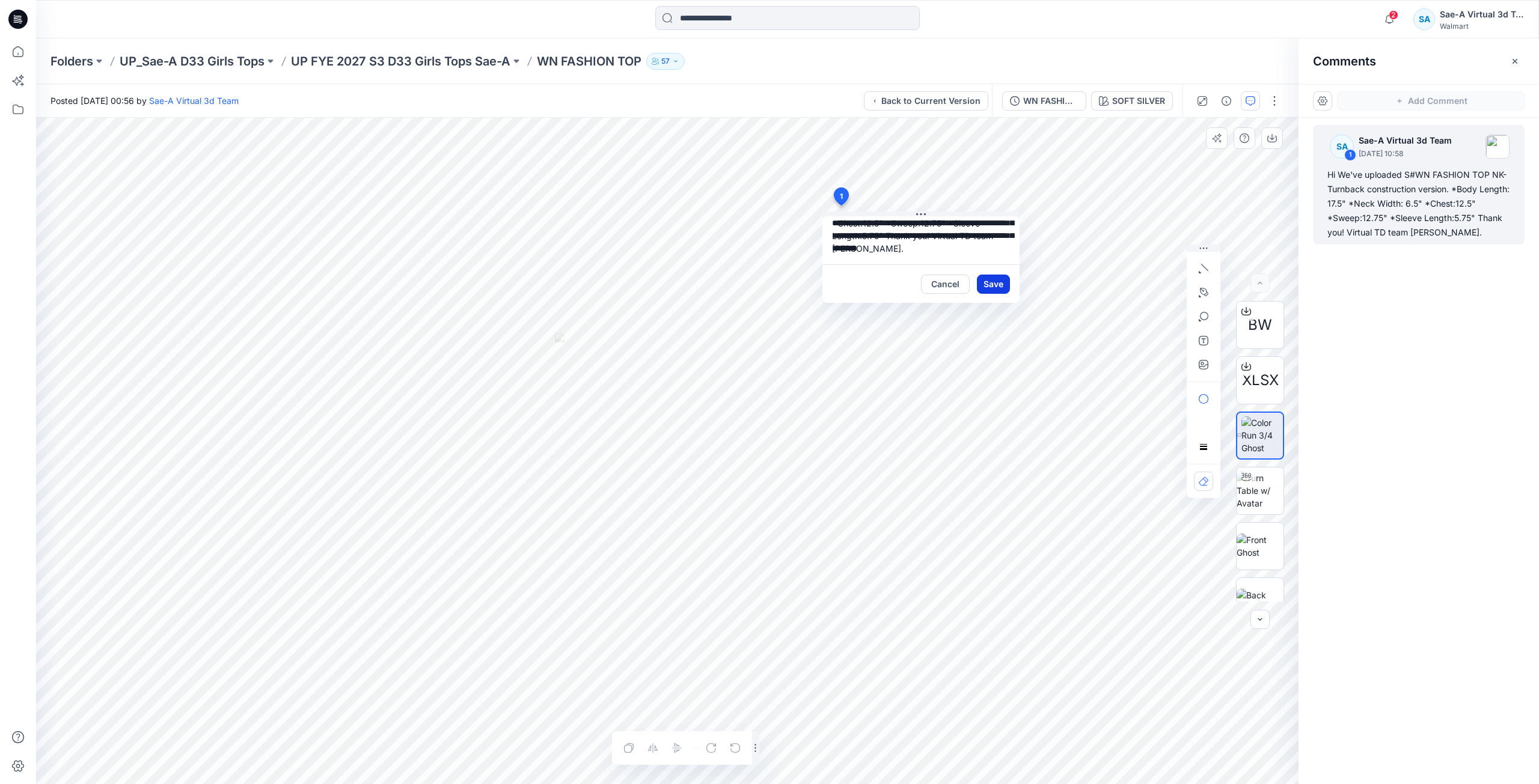
click at [994, 288] on button "Save" at bounding box center [993, 285] width 33 height 20
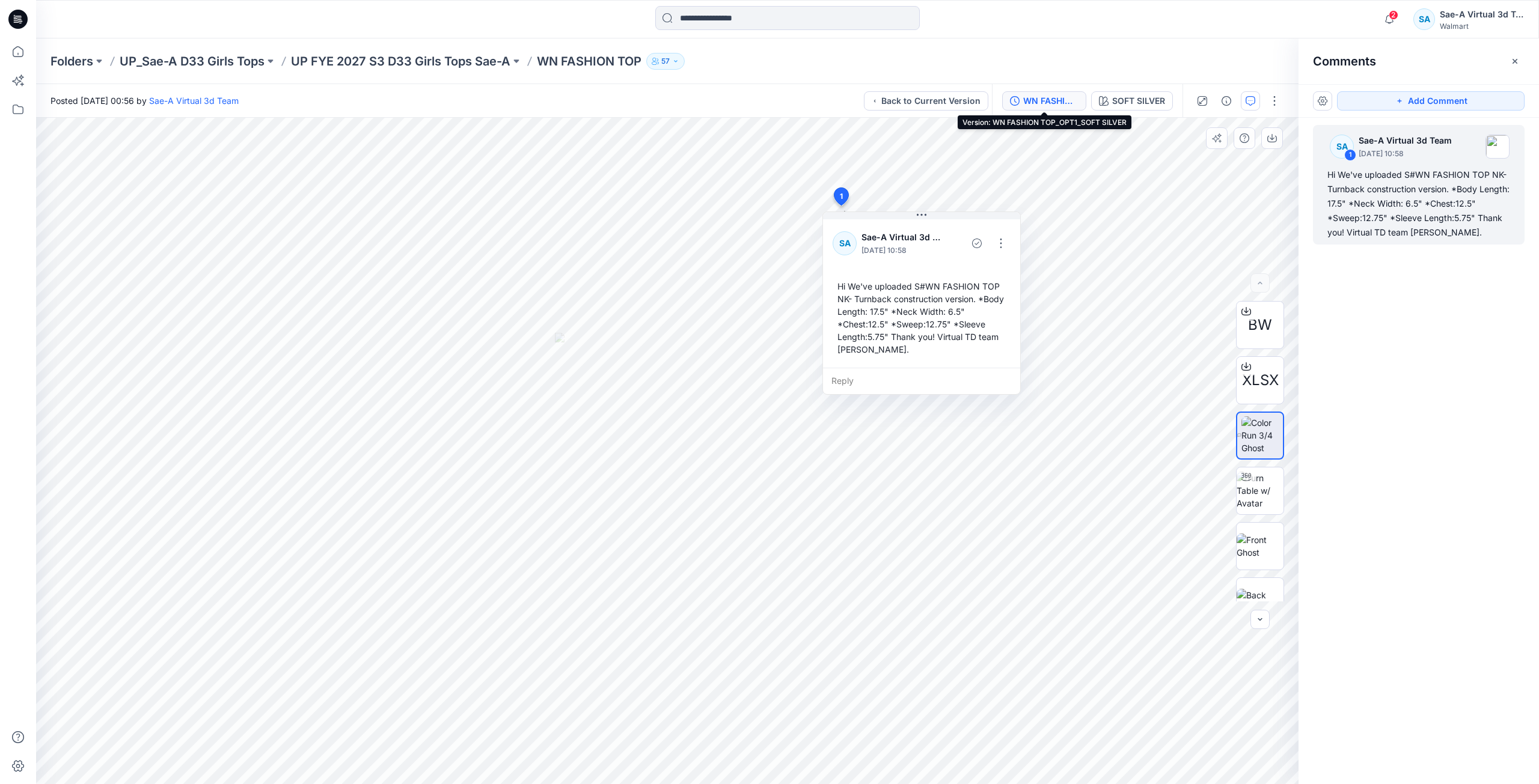
click at [1061, 101] on div "WN FASHION TOP_OPT1_SOFT SILVER" at bounding box center [1051, 101] width 56 height 14
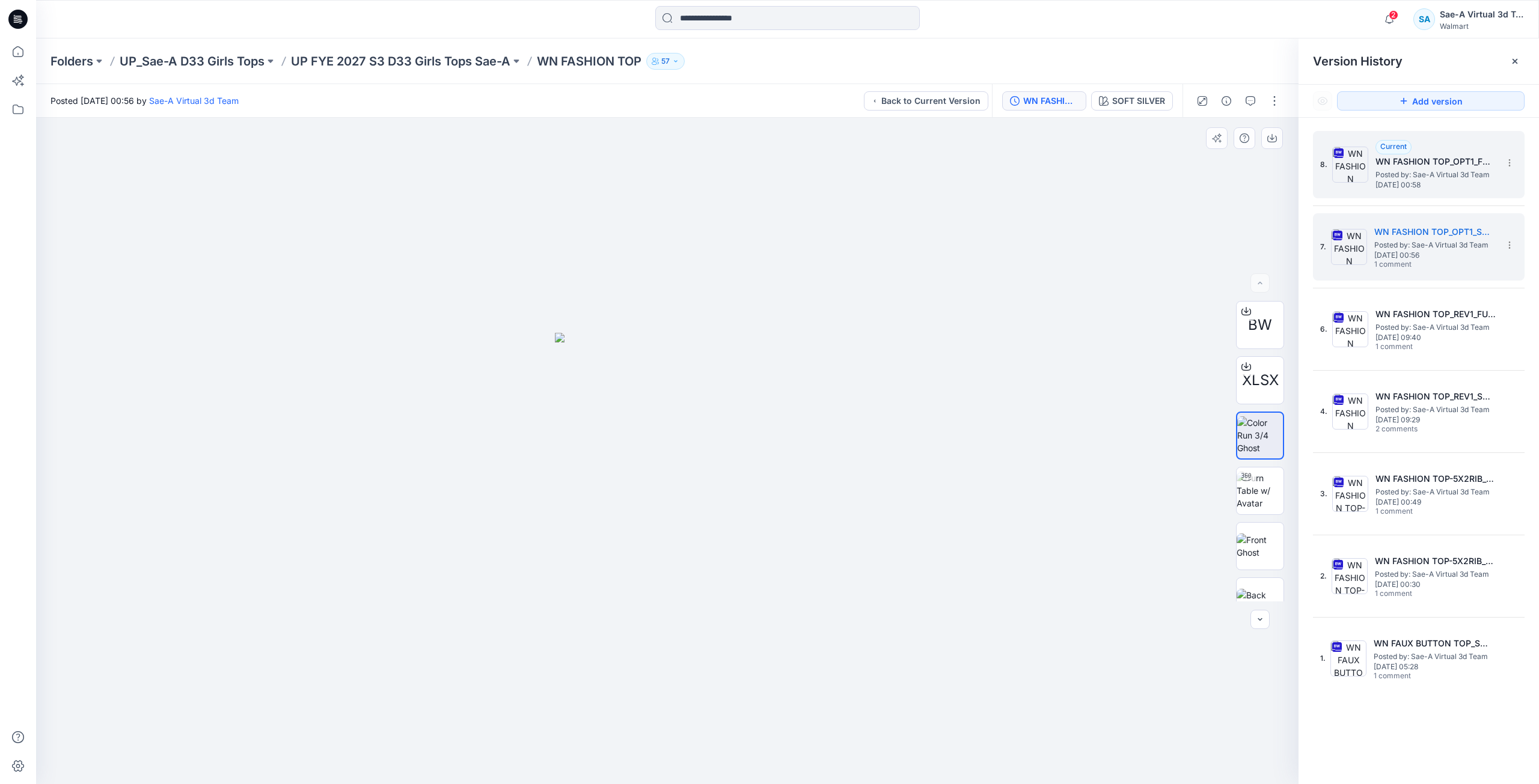
click at [1405, 170] on span "Posted by: Sae-A Virtual 3d Team" at bounding box center [1435, 175] width 120 height 12
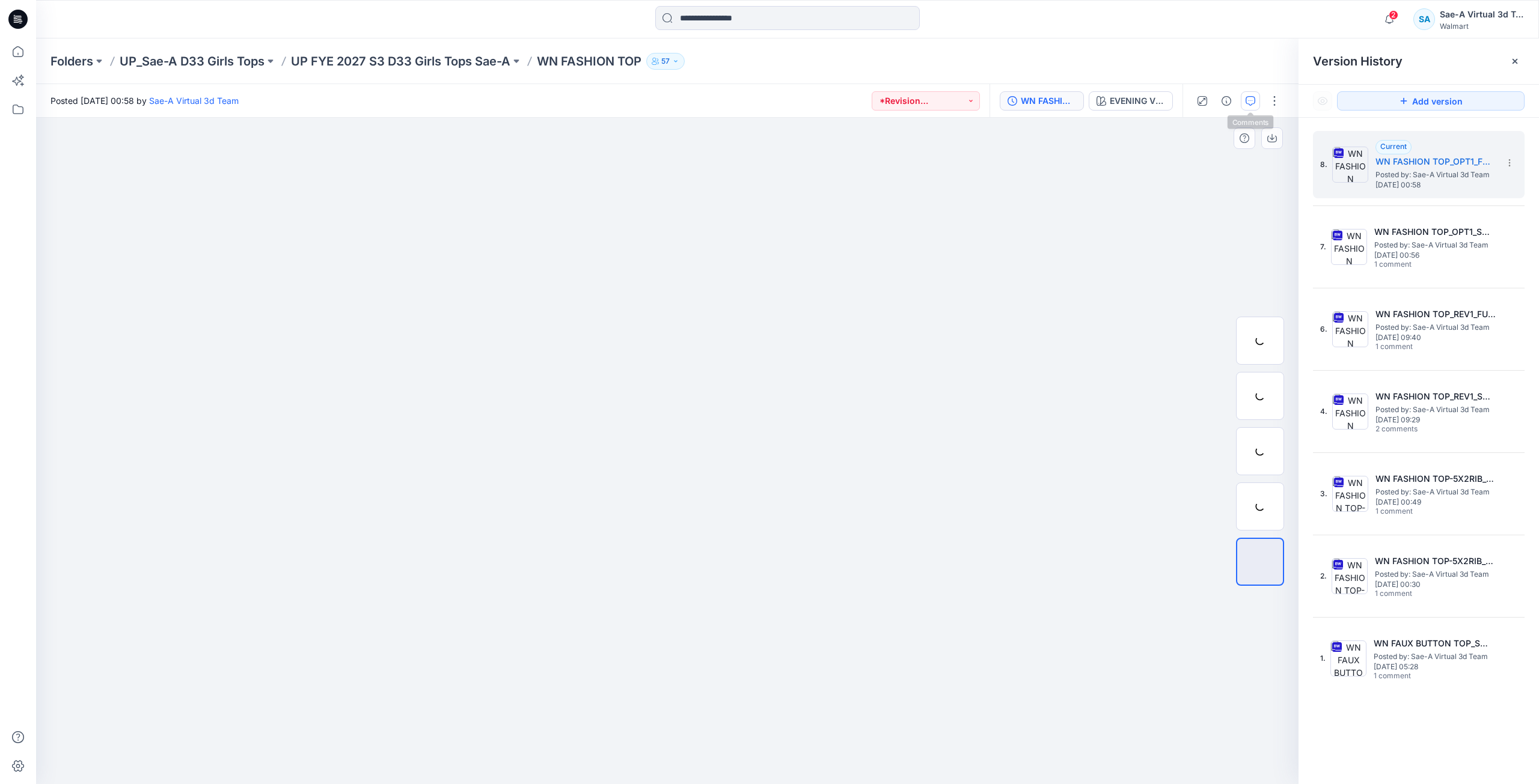
click at [1252, 104] on icon "button" at bounding box center [1250, 101] width 10 height 10
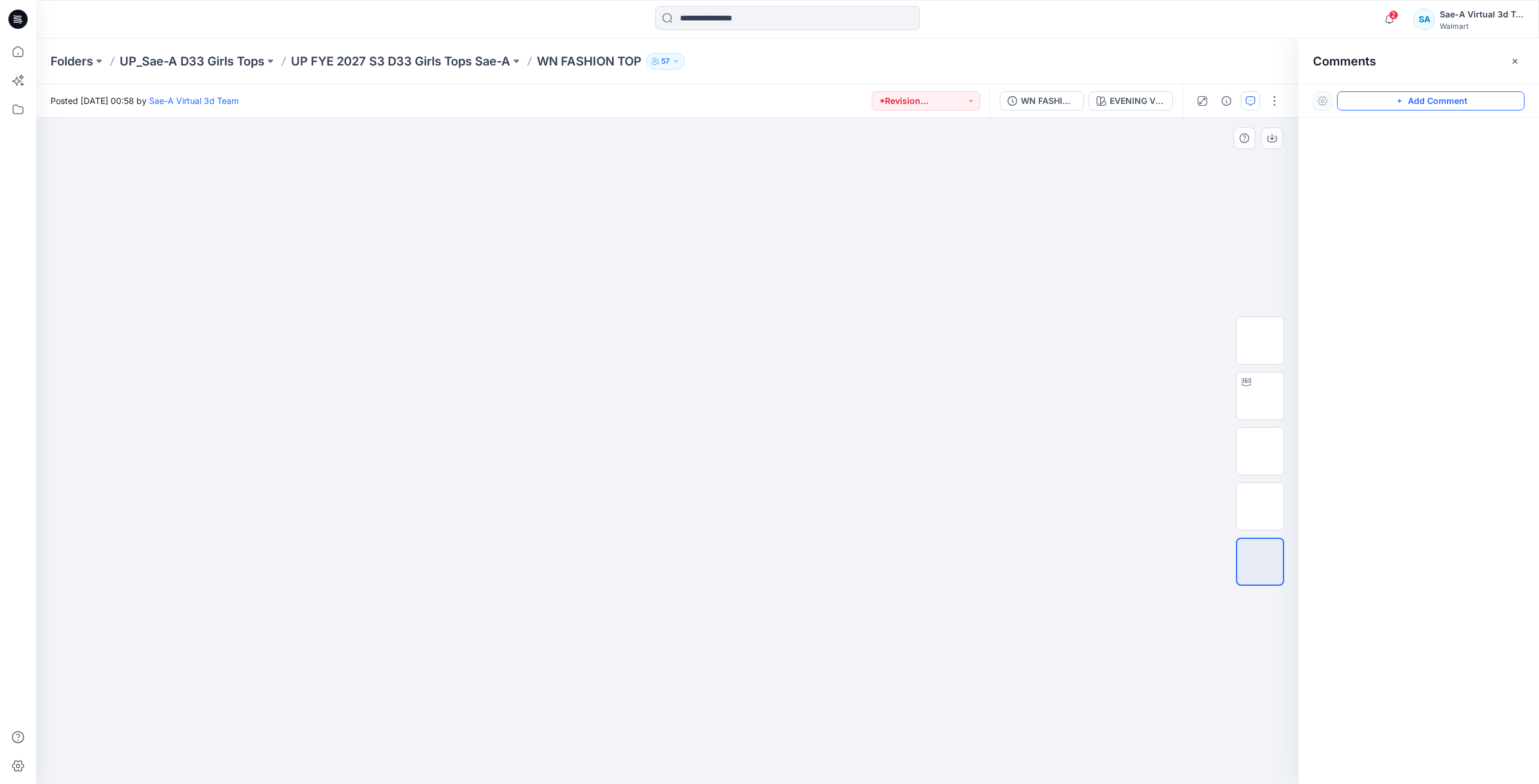
click at [1404, 104] on icon "button" at bounding box center [1399, 101] width 10 height 10
click at [927, 200] on div "1" at bounding box center [667, 451] width 1262 height 666
type textarea "**********"
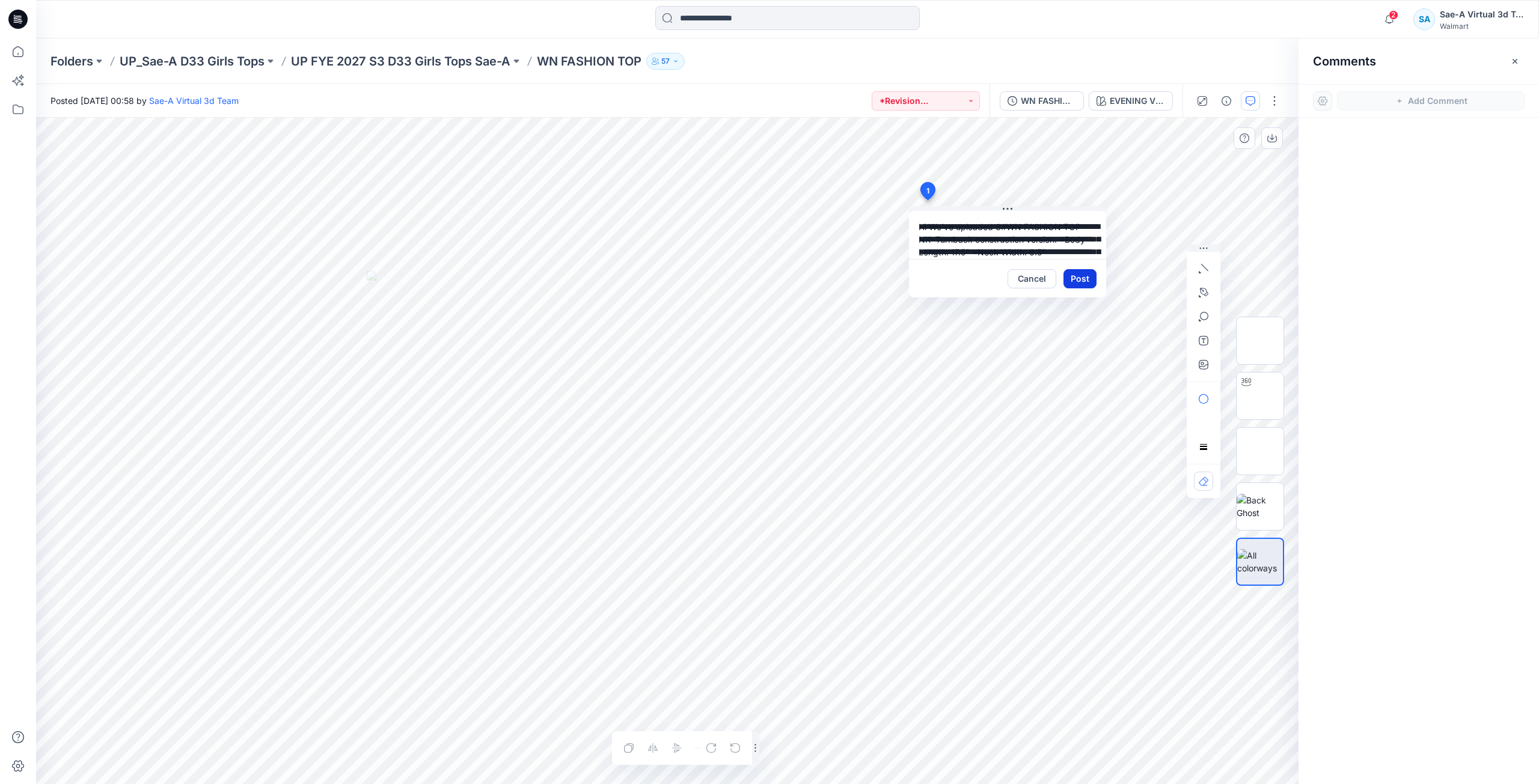
click at [1078, 278] on button "Post" at bounding box center [1080, 279] width 33 height 20
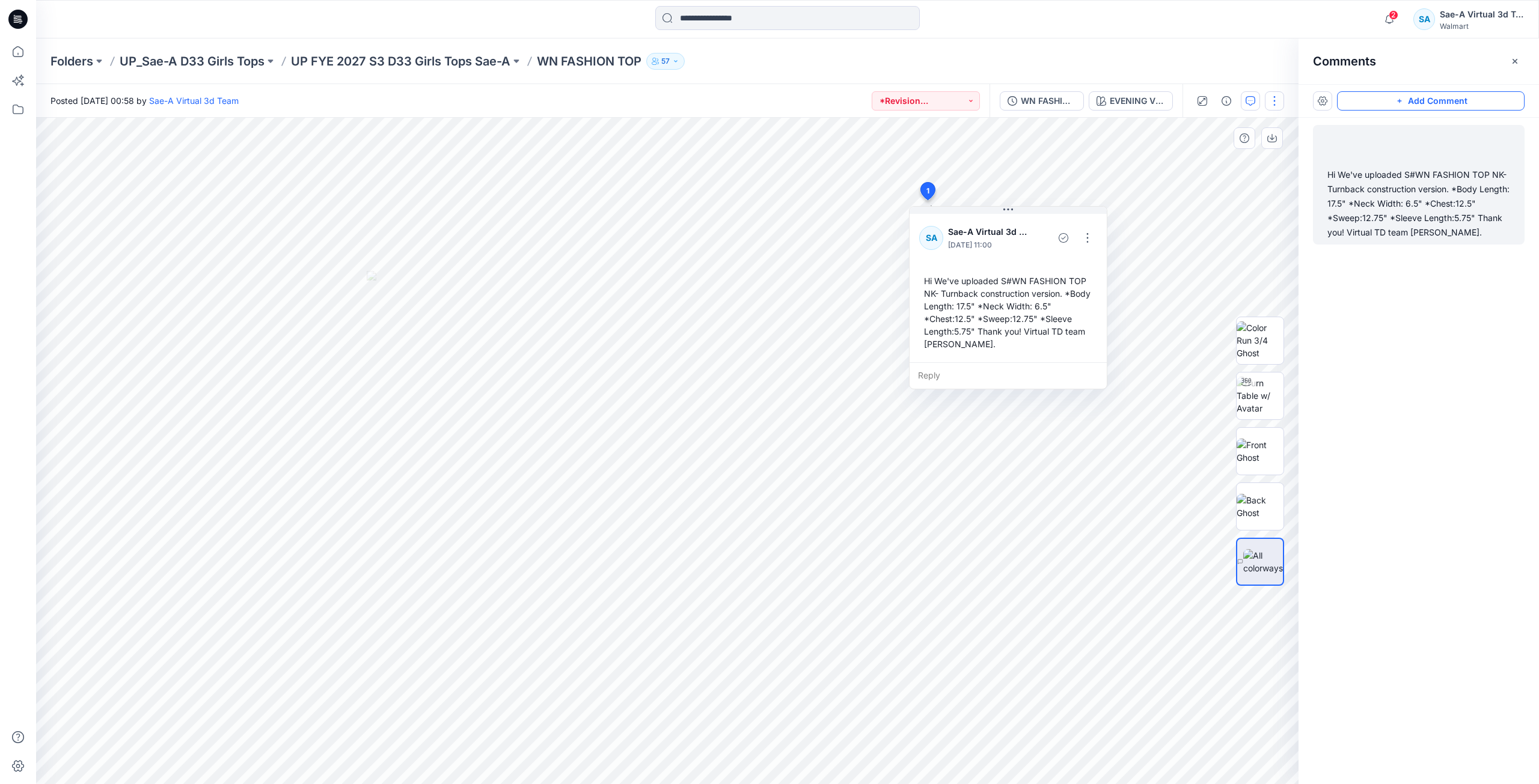
click at [1271, 99] on button "button" at bounding box center [1275, 101] width 20 height 20
click at [1229, 161] on button "Edit" at bounding box center [1224, 163] width 110 height 23
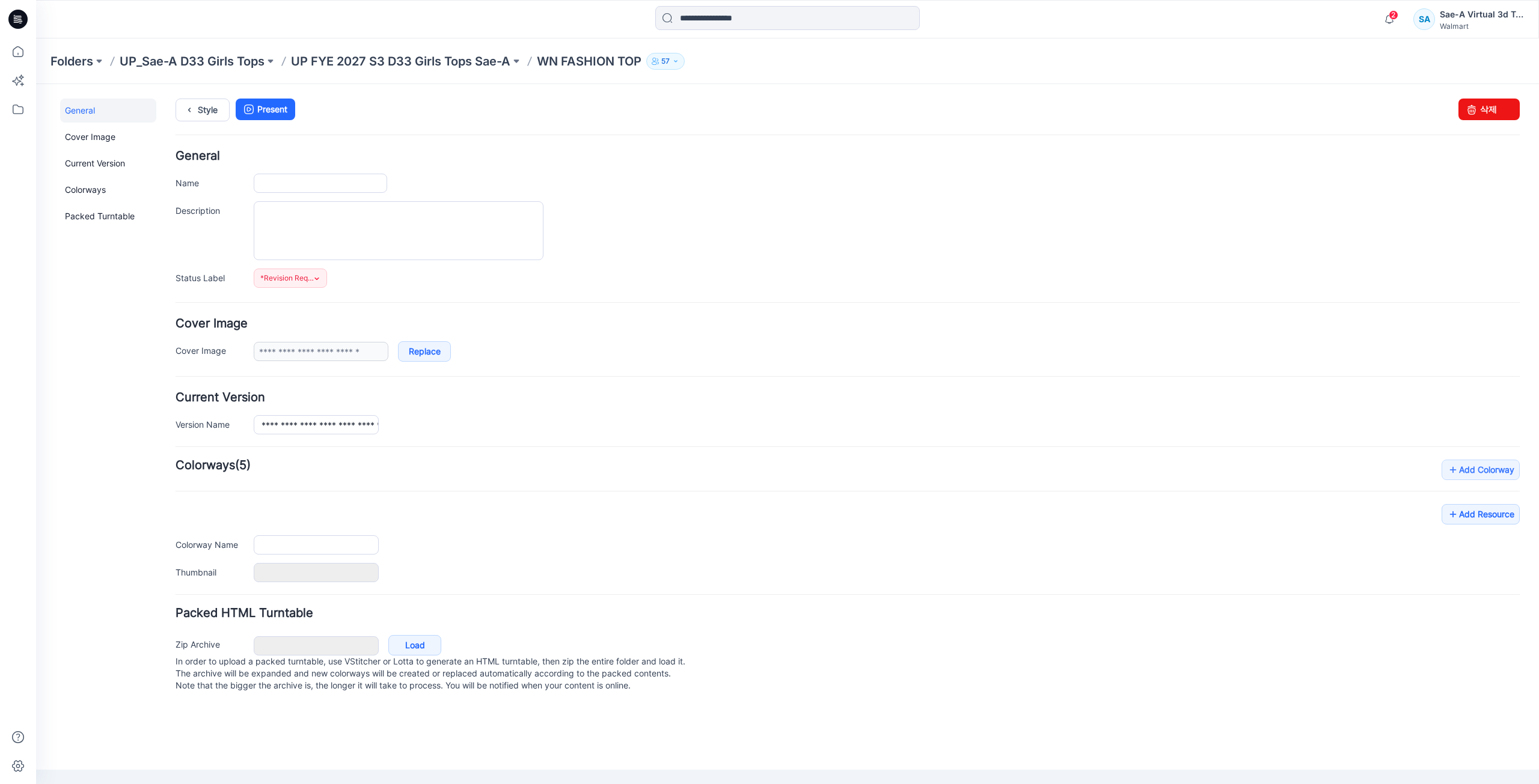
type input "**********"
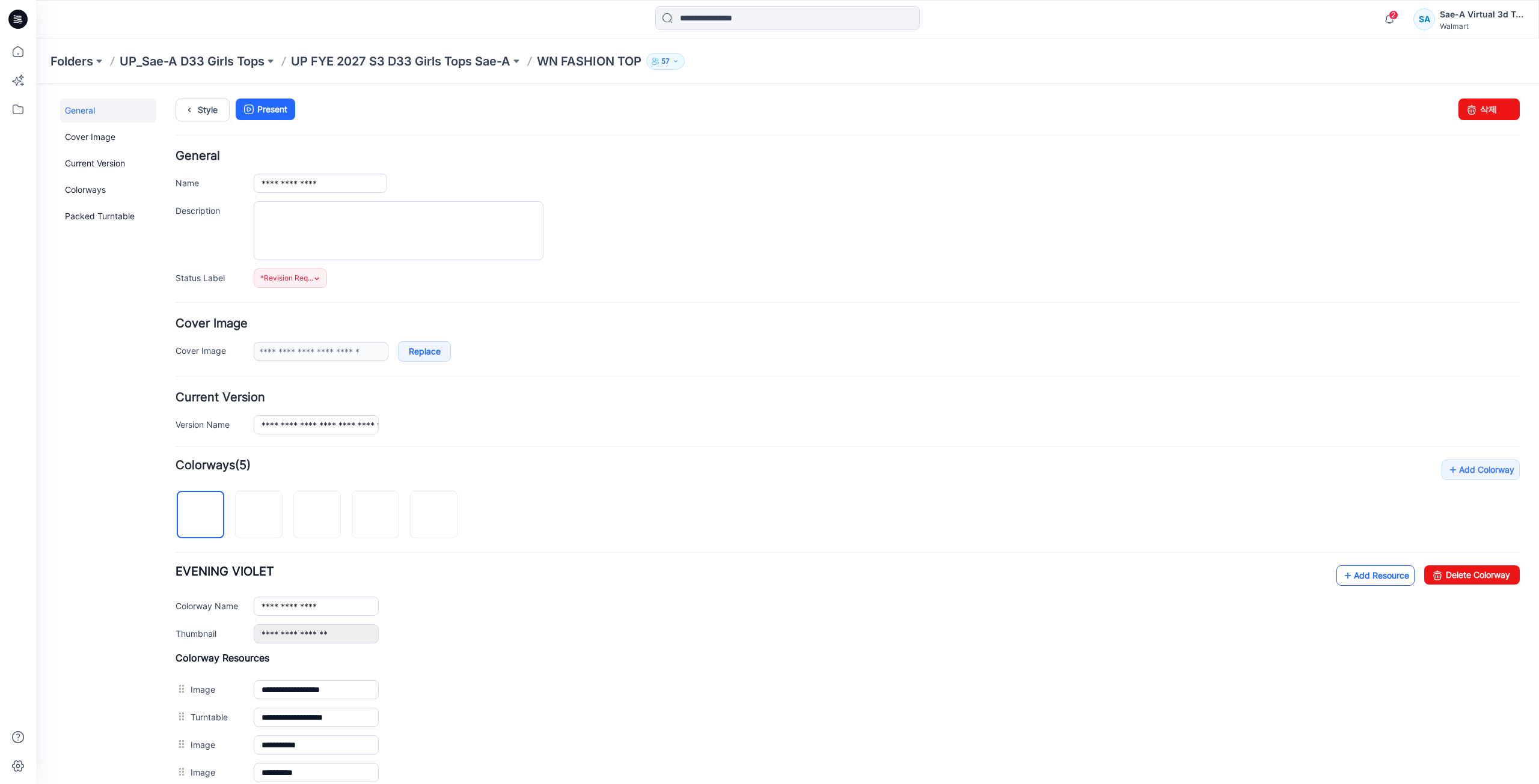
click at [1362, 577] on link "Add Resource" at bounding box center [1375, 575] width 78 height 20
click at [1353, 576] on link "Add Resource" at bounding box center [1375, 575] width 78 height 20
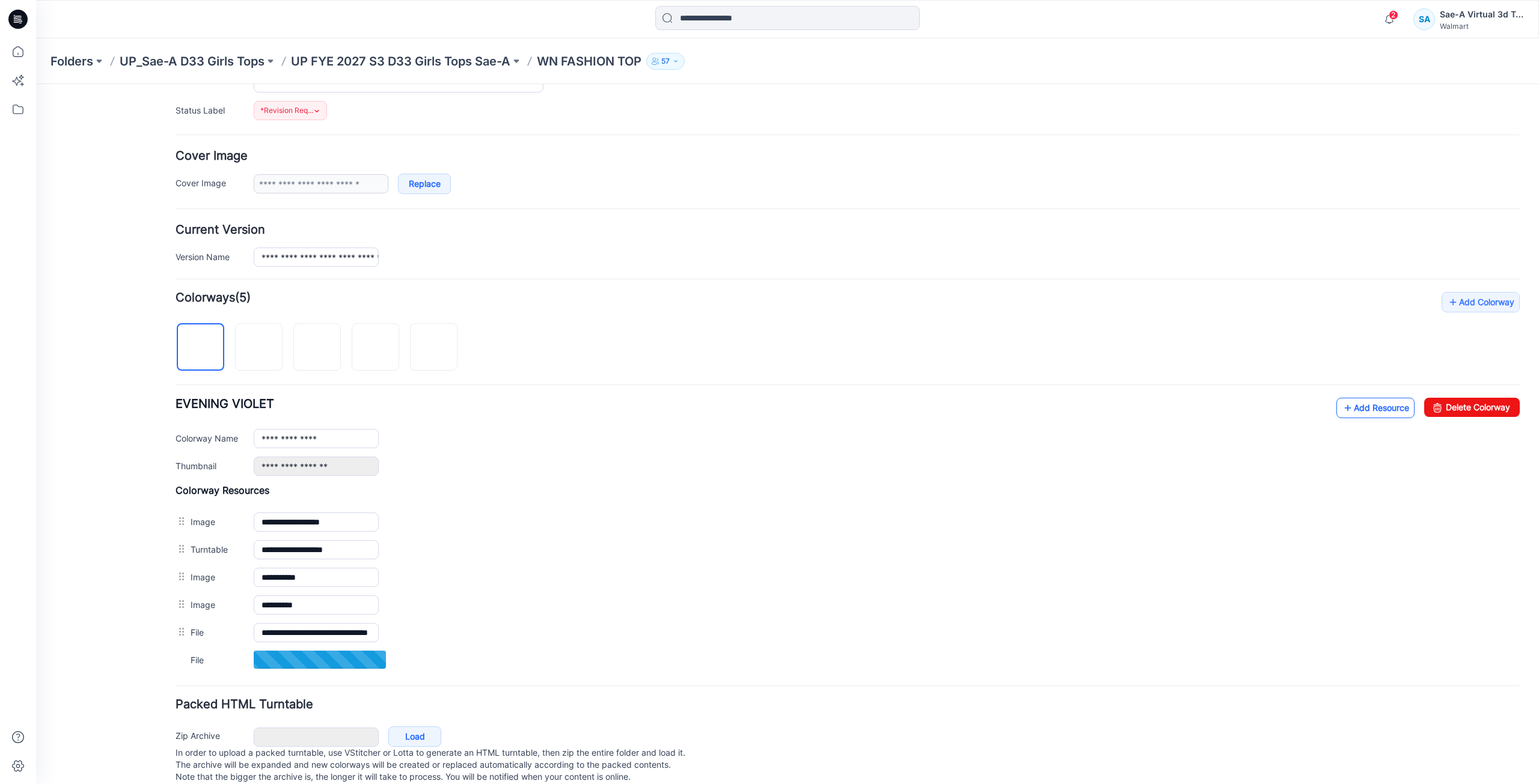
click at [1377, 414] on link "Add Resource" at bounding box center [1375, 408] width 78 height 20
click at [1383, 407] on link "Add Resource" at bounding box center [1375, 408] width 78 height 20
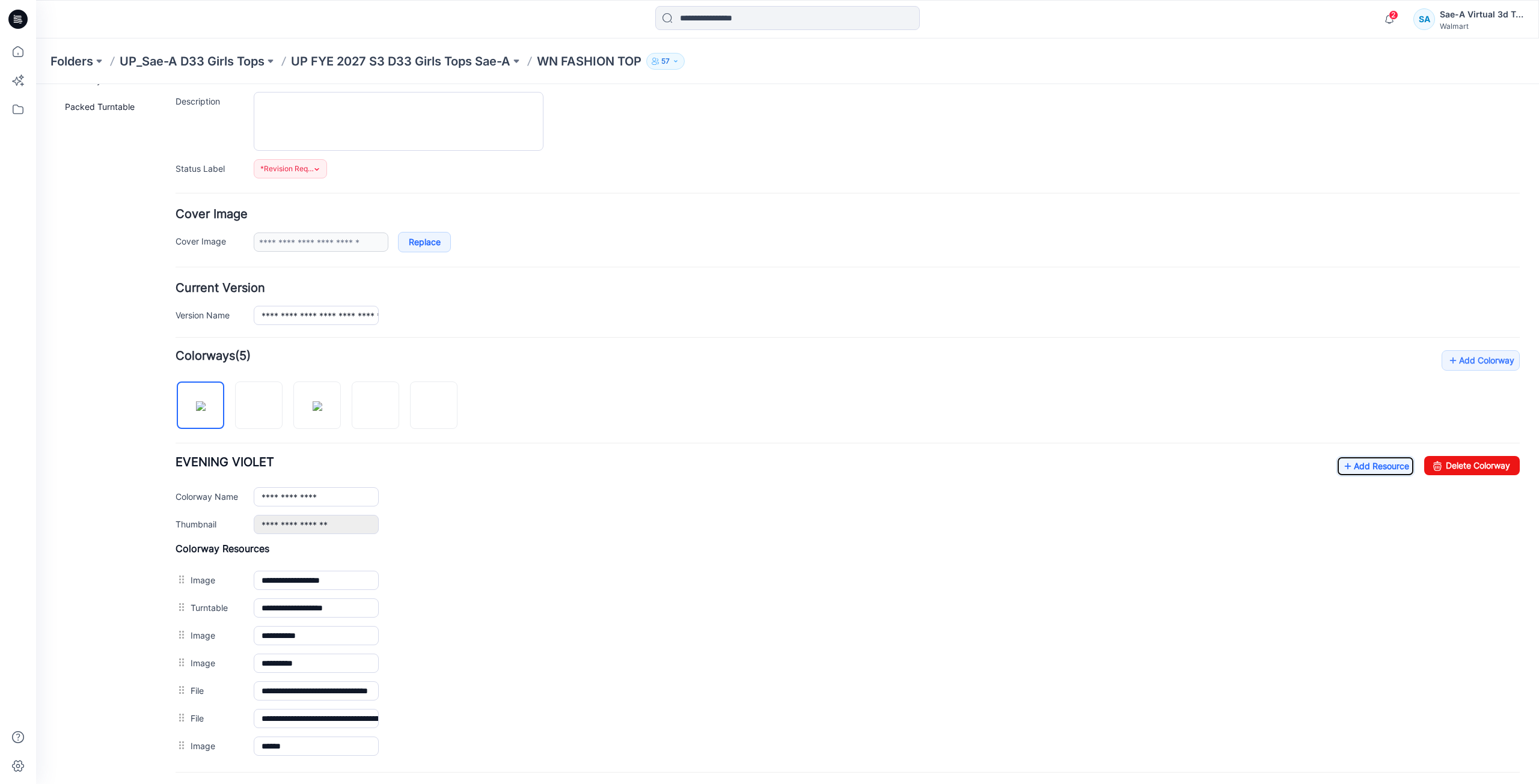
scroll to position [0, 0]
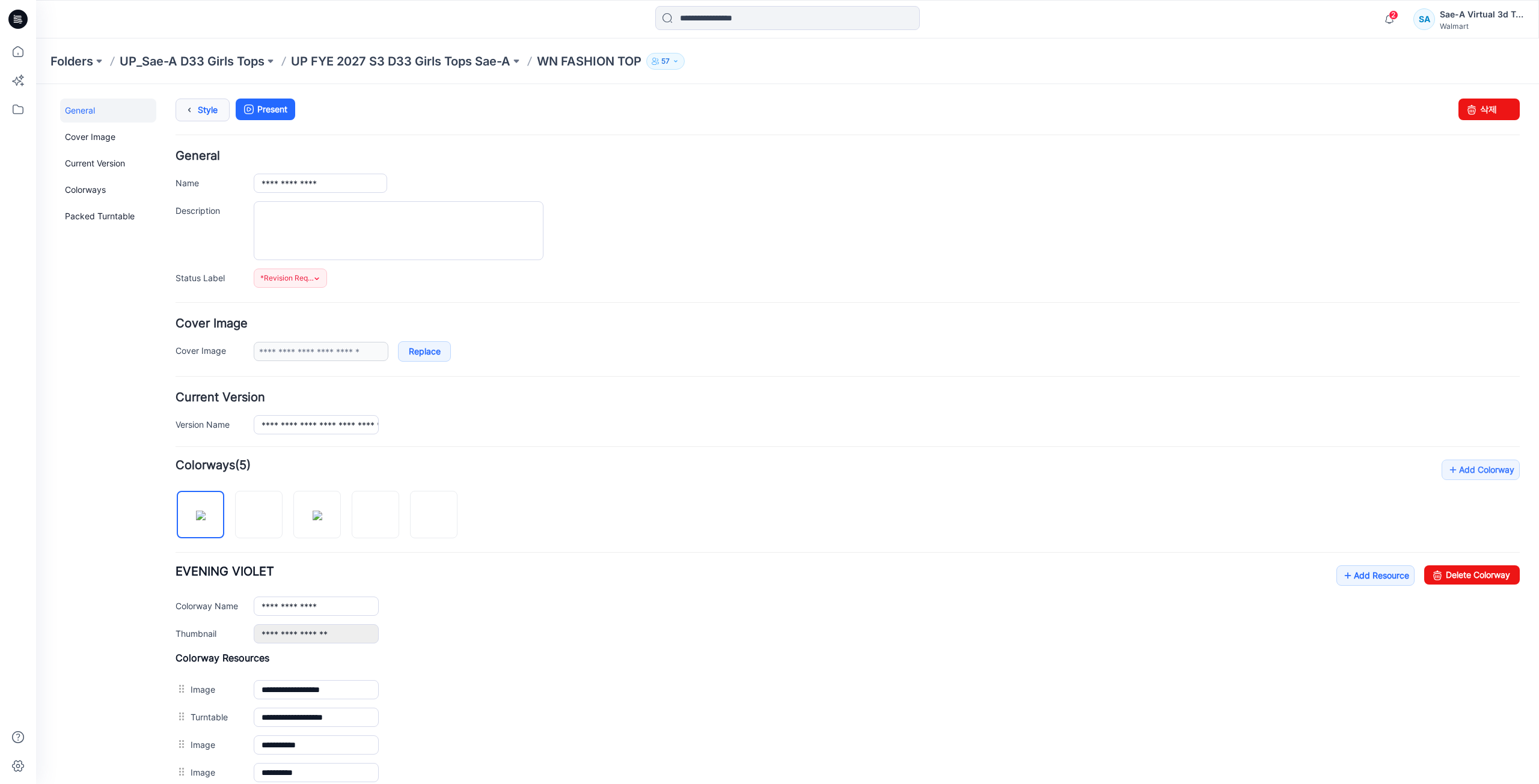
click at [198, 107] on link "Style" at bounding box center [203, 110] width 54 height 23
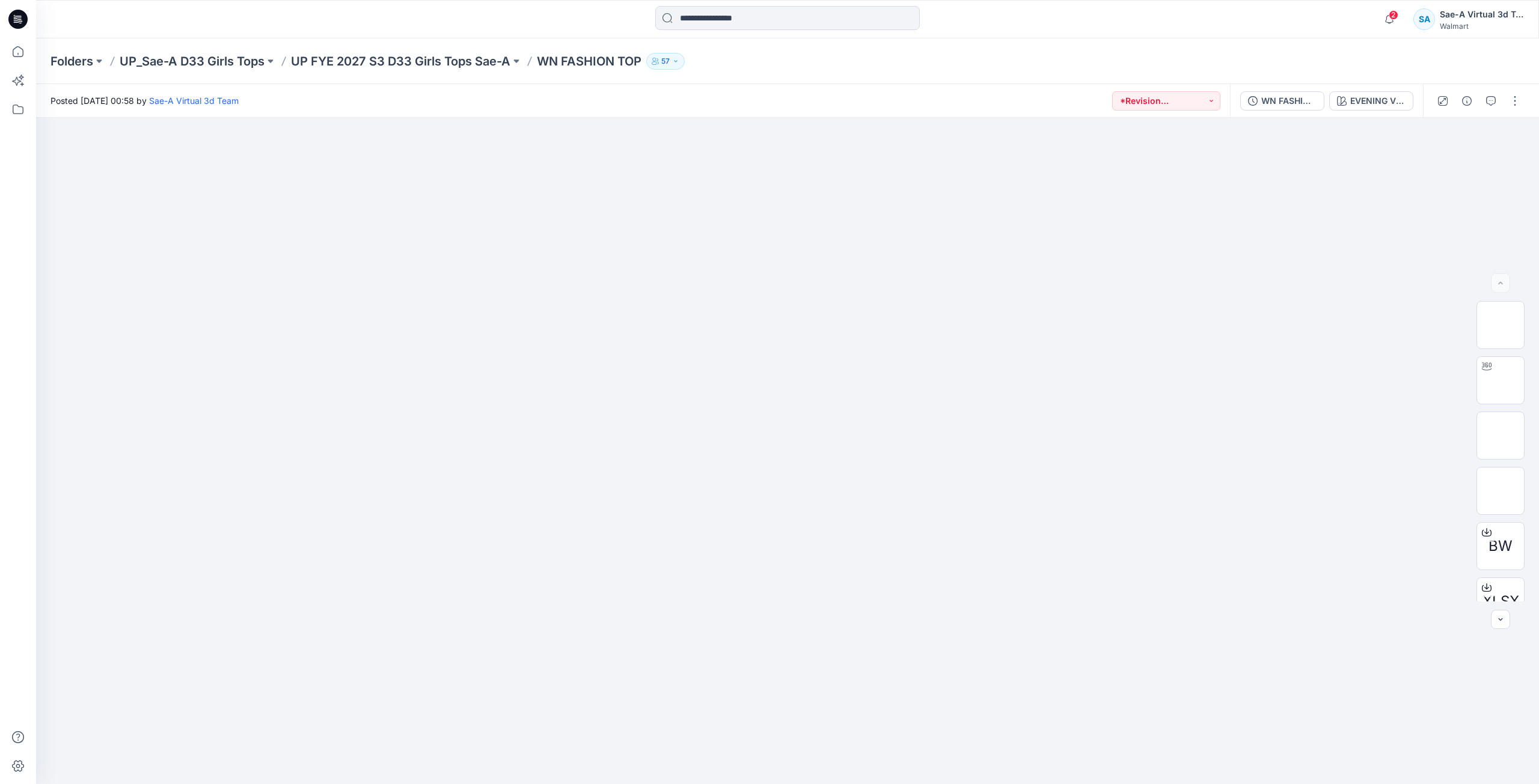
click at [21, 9] on icon at bounding box center [18, 19] width 20 height 38
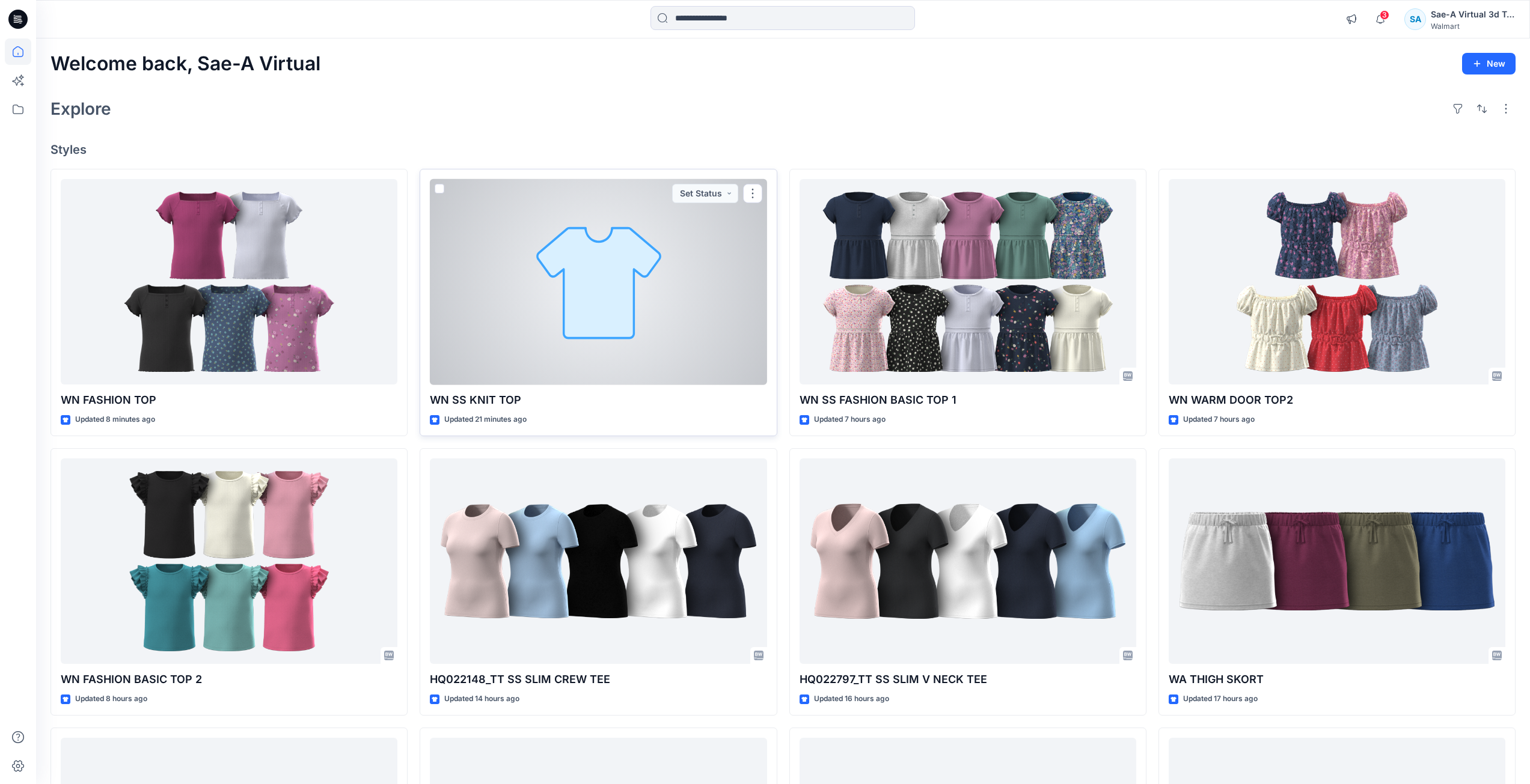
click at [519, 339] on div at bounding box center [598, 282] width 336 height 206
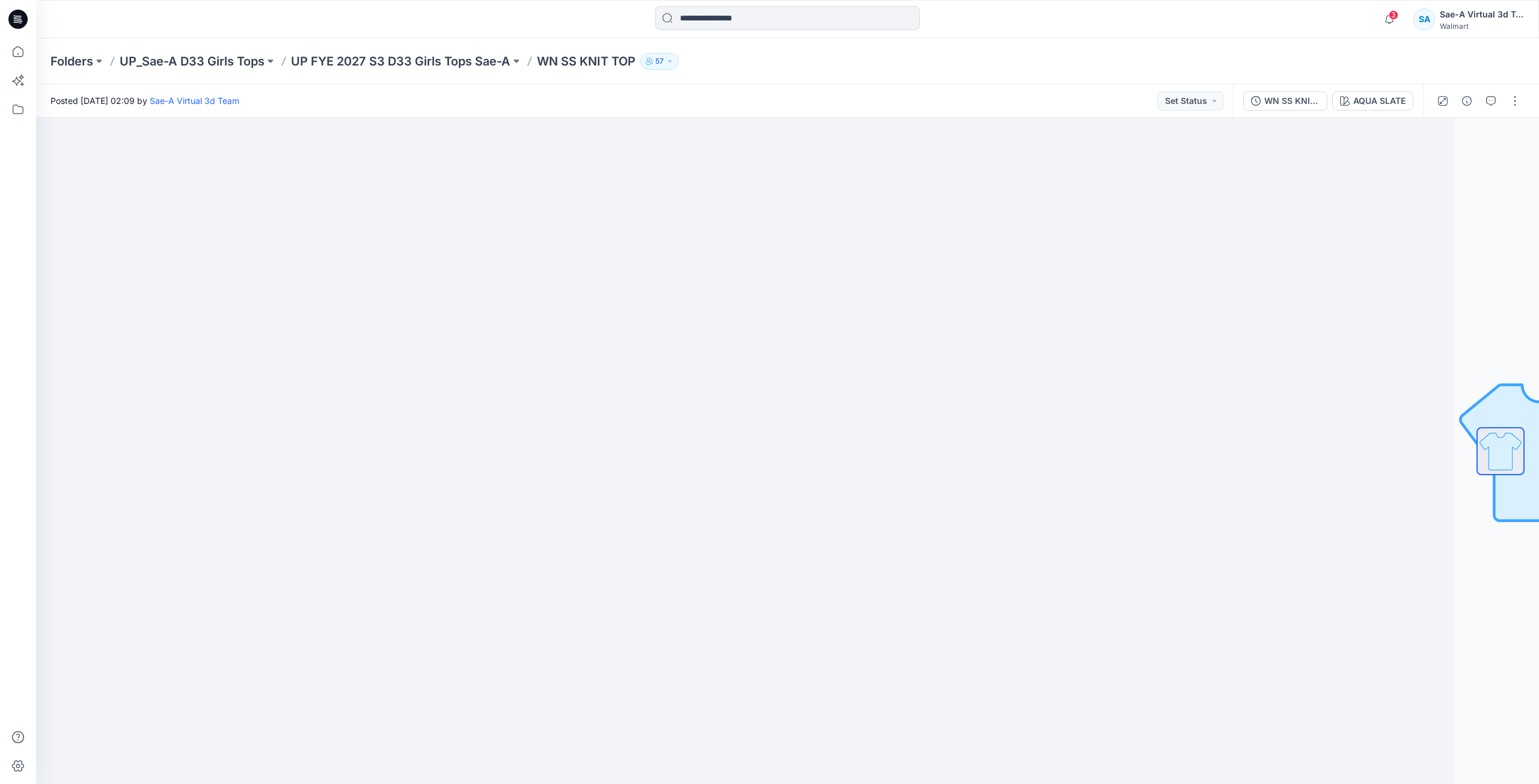
click at [20, 11] on icon at bounding box center [18, 20] width 20 height 20
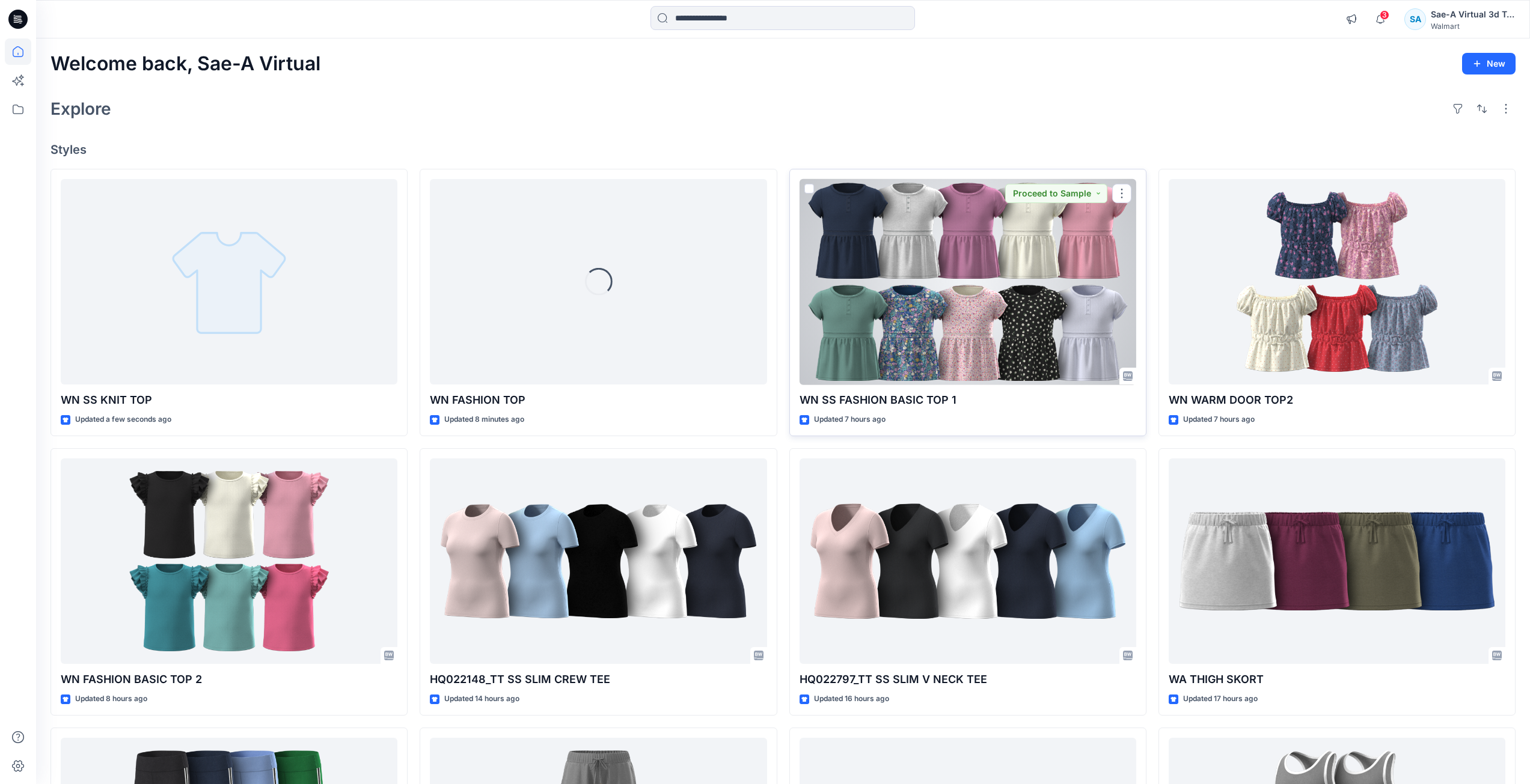
click at [1043, 341] on div at bounding box center [967, 282] width 336 height 206
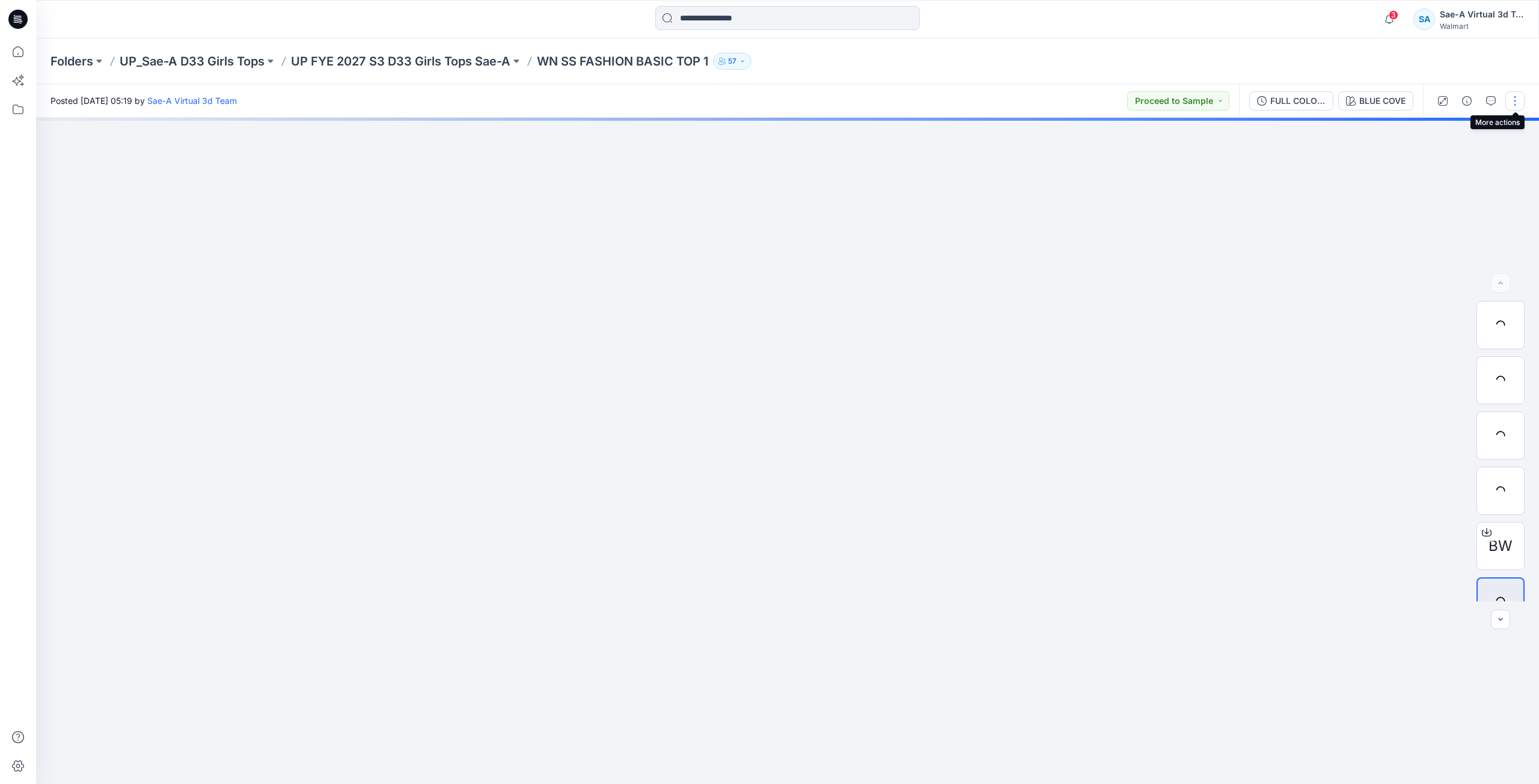
click at [1514, 101] on button "button" at bounding box center [1515, 101] width 20 height 20
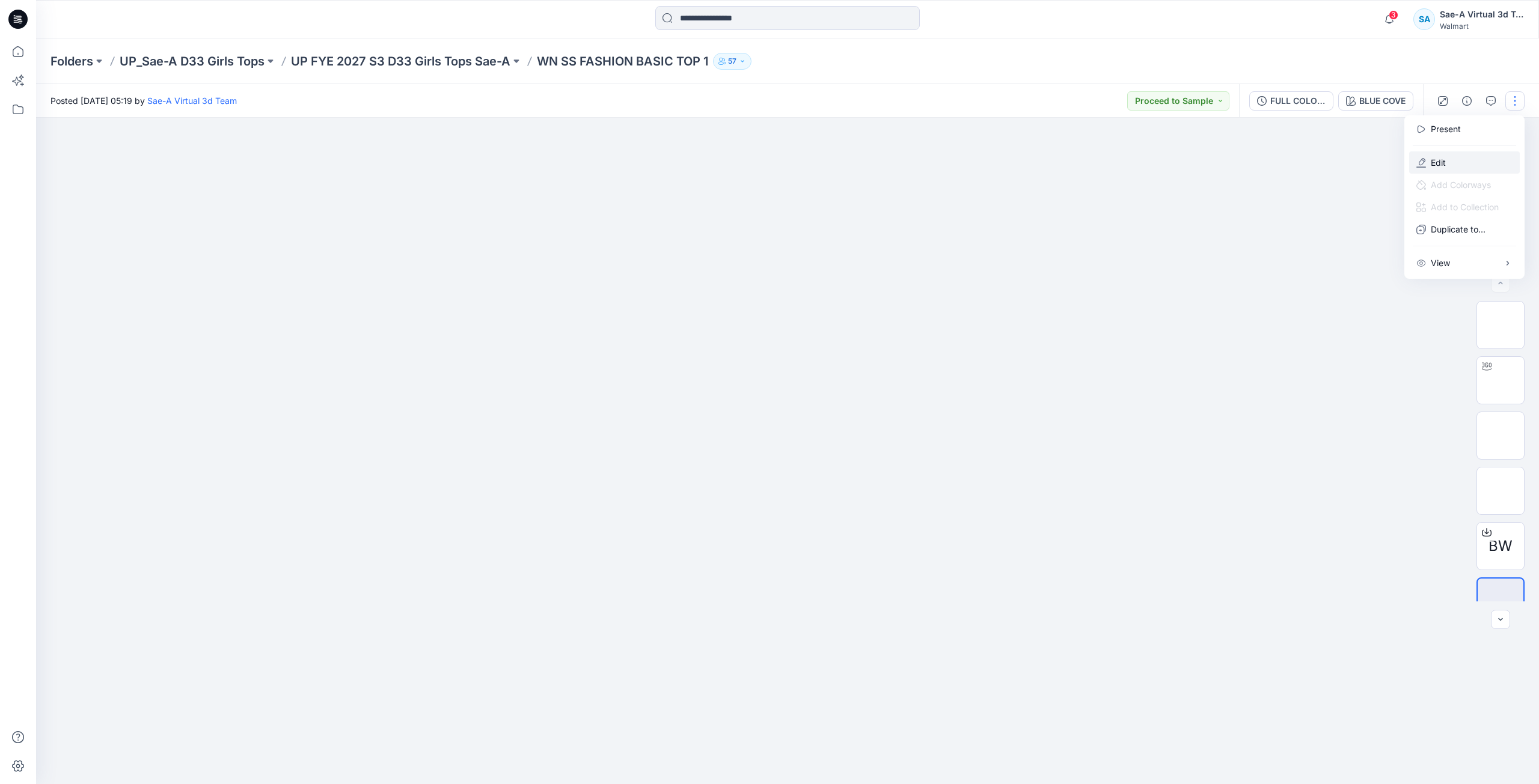
click at [1463, 169] on button "Edit" at bounding box center [1464, 163] width 110 height 23
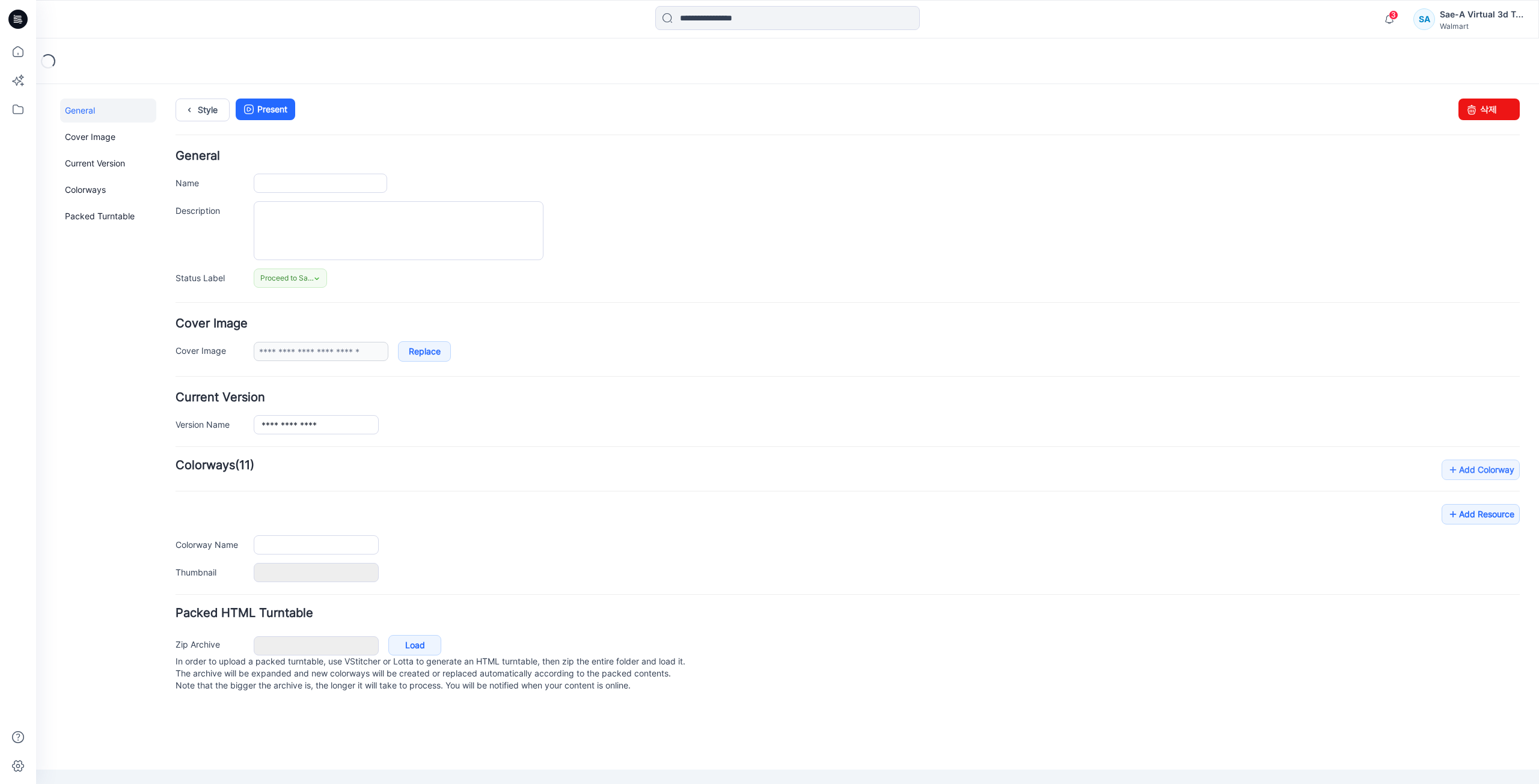
type input "**********"
type input "*********"
type input "**********"
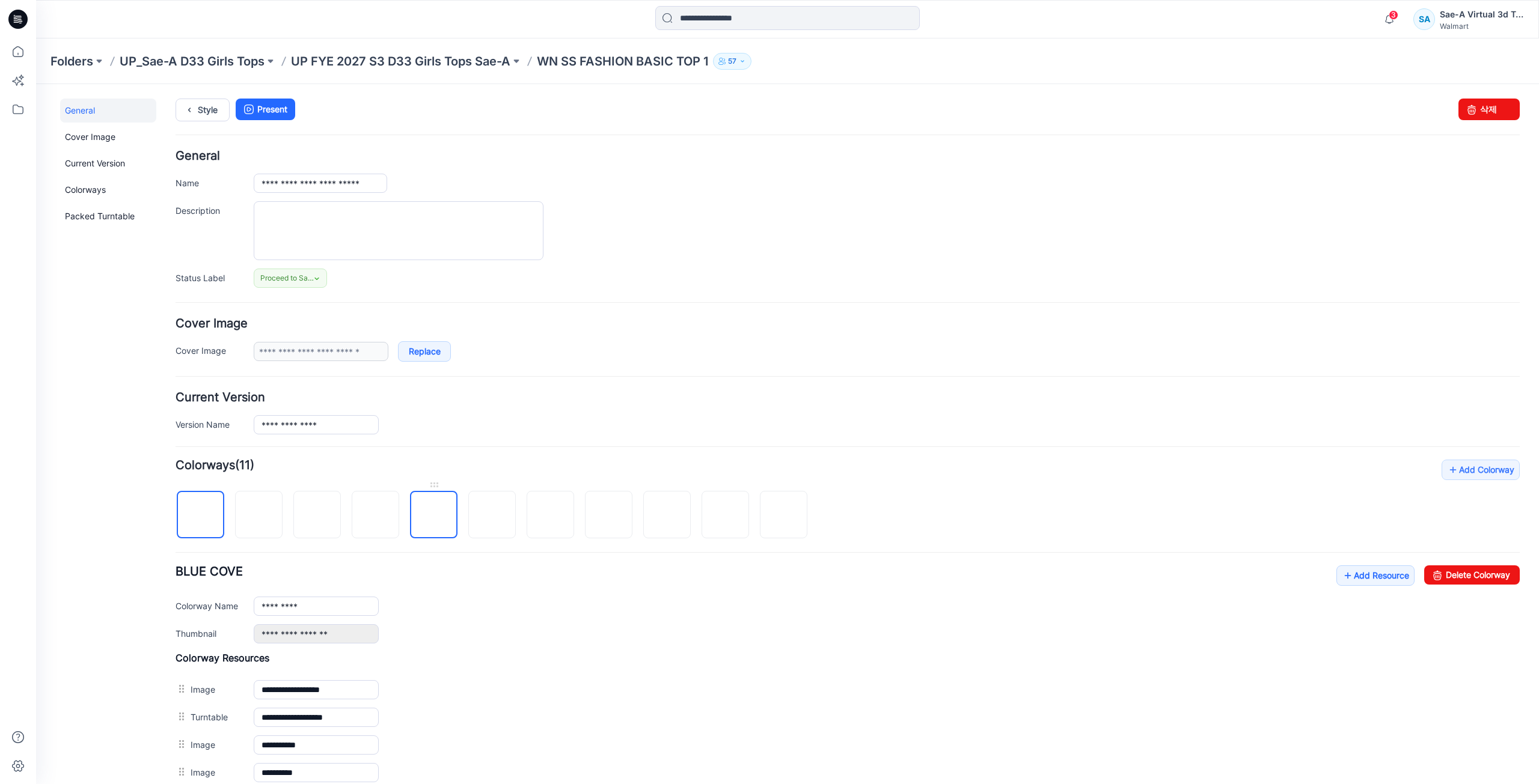
click at [434, 516] on img at bounding box center [434, 516] width 0 height 0
click at [551, 516] on img at bounding box center [551, 516] width 0 height 0
click at [726, 520] on img at bounding box center [725, 515] width 10 height 10
click at [429, 511] on img at bounding box center [433, 515] width 10 height 10
click at [371, 513] on img at bounding box center [376, 515] width 10 height 10
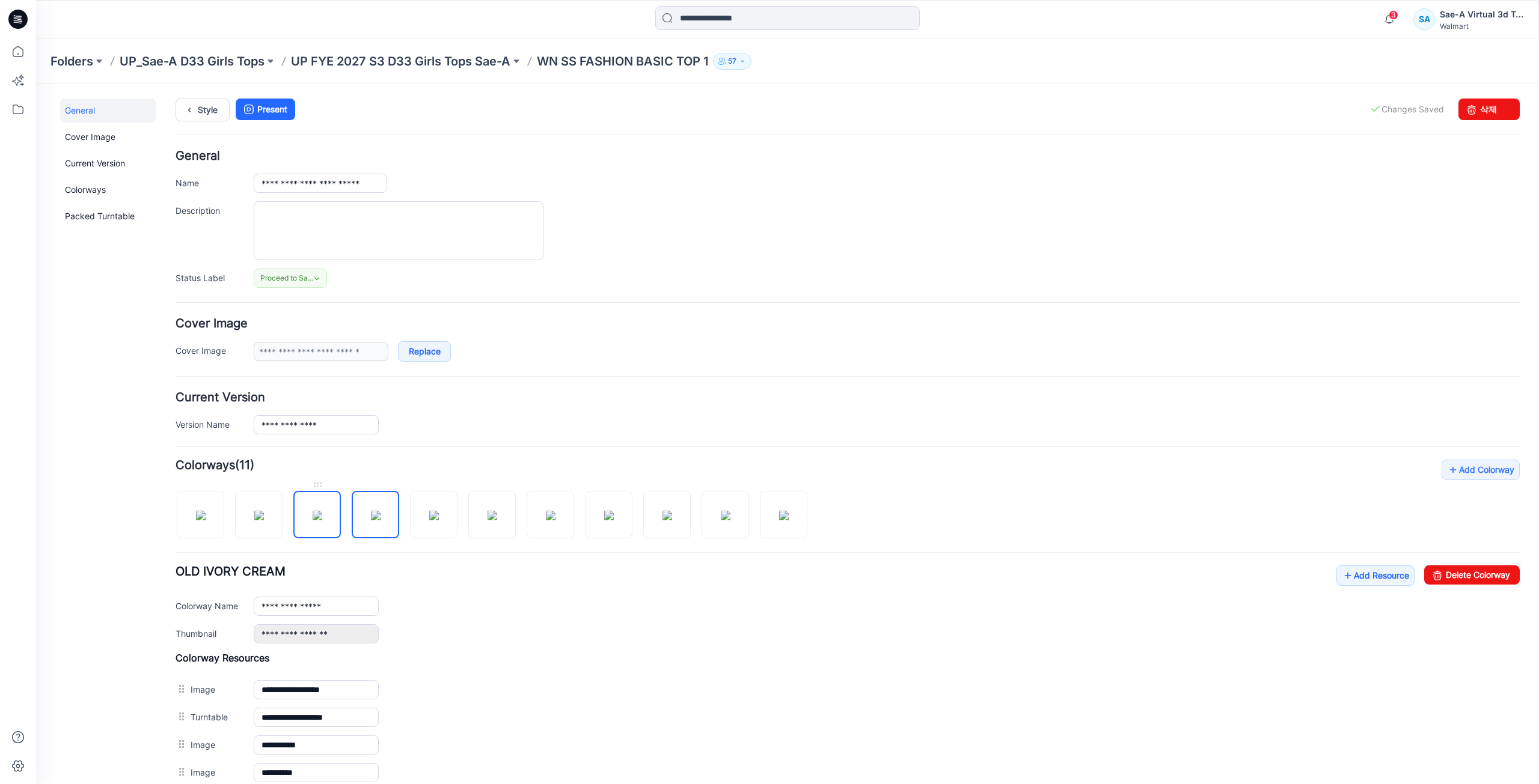
click at [321, 520] on img at bounding box center [317, 515] width 10 height 10
click at [264, 520] on img at bounding box center [258, 515] width 10 height 10
click at [196, 520] on img at bounding box center [201, 515] width 10 height 10
type input "*********"
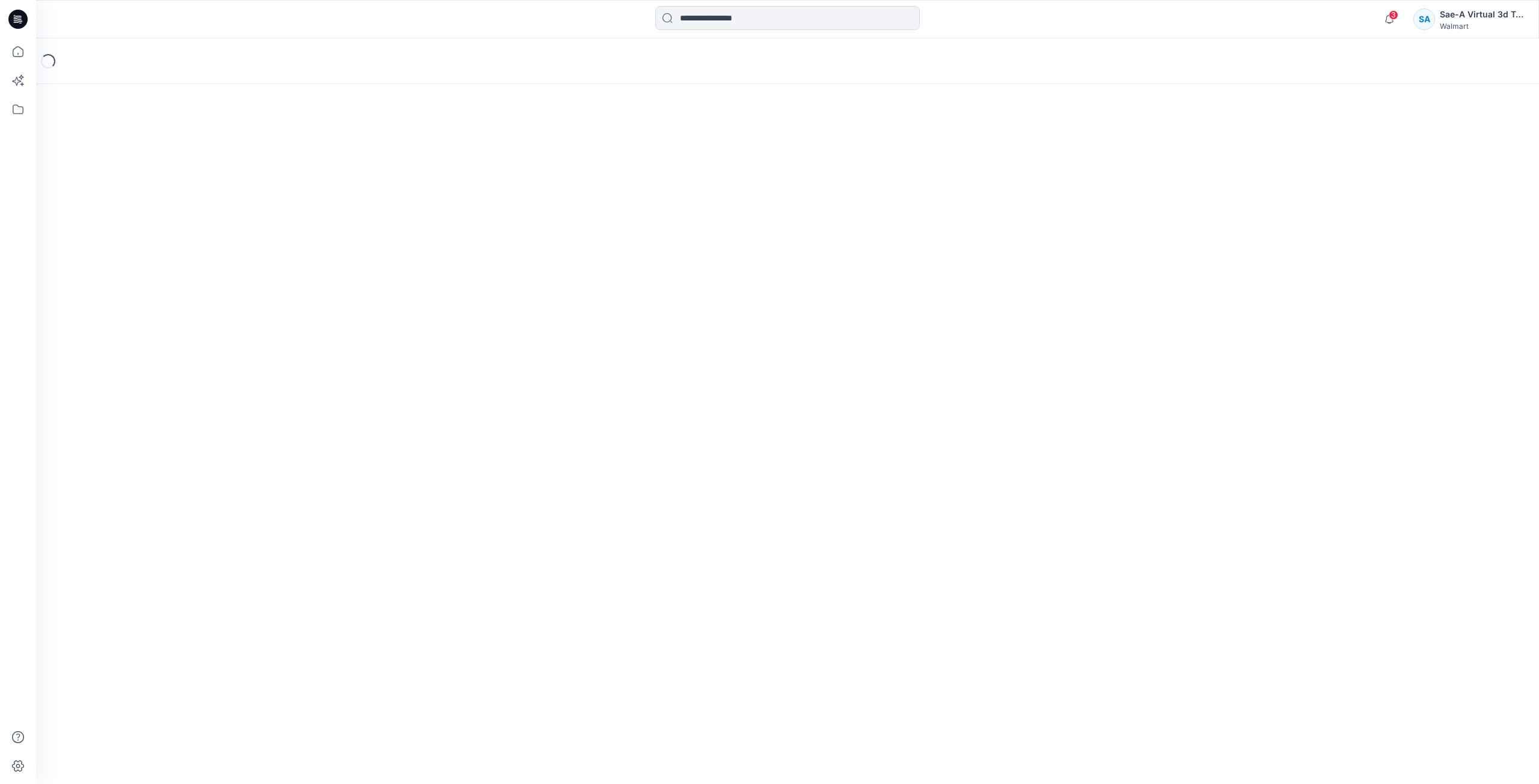
click at [23, 29] on icon at bounding box center [18, 19] width 20 height 38
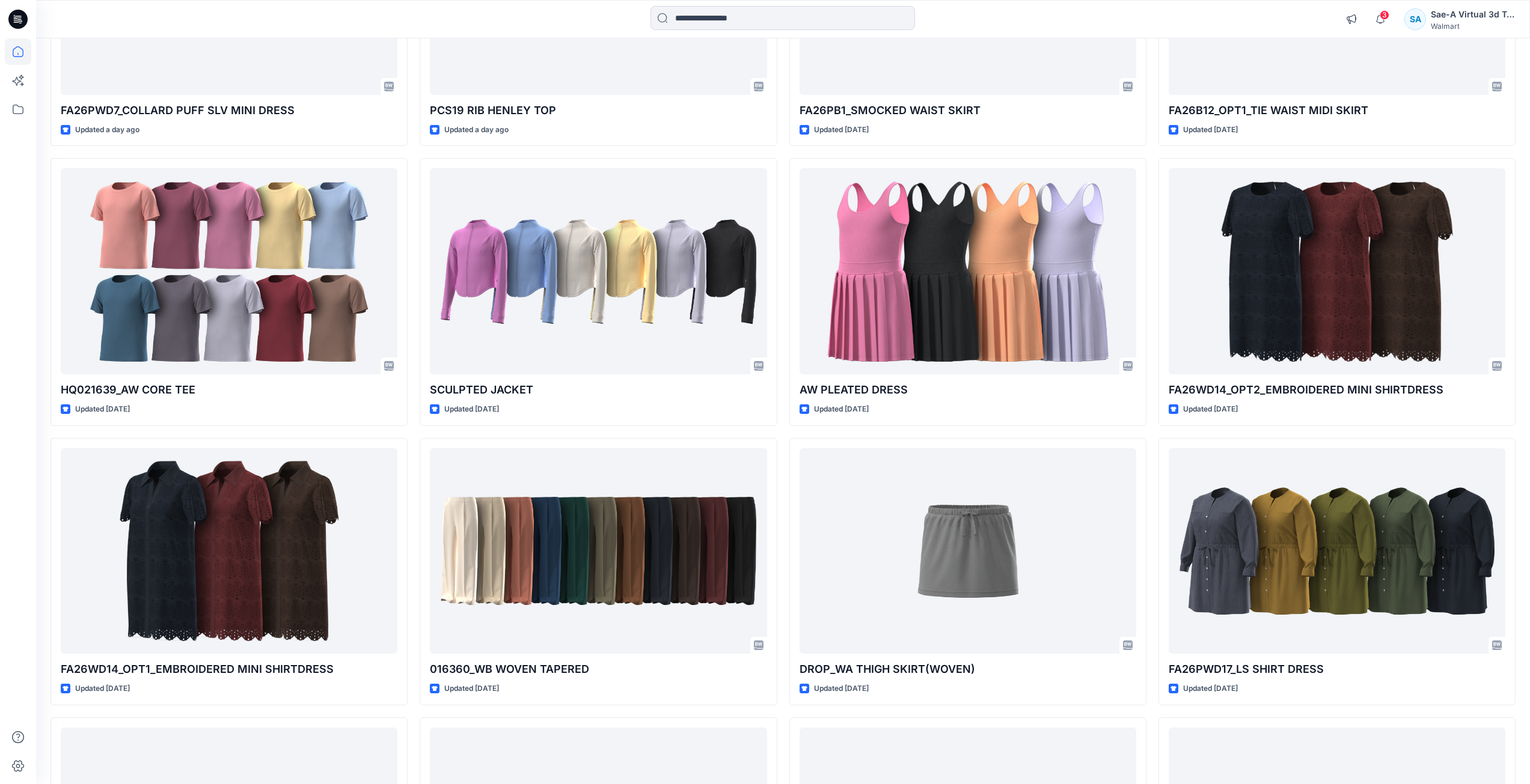
scroll to position [2367, 0]
